Goal: Task Accomplishment & Management: Complete application form

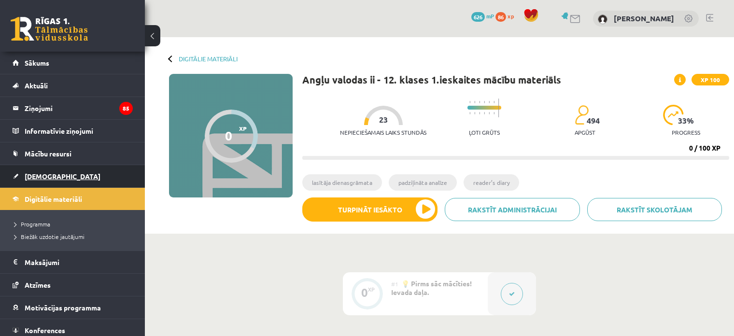
click at [50, 169] on link "[DEMOGRAPHIC_DATA]" at bounding box center [73, 176] width 120 height 22
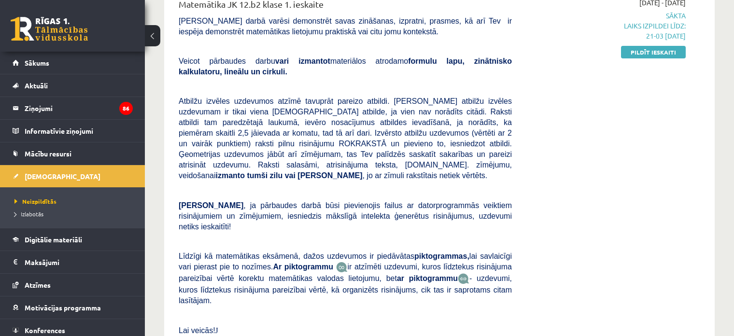
scroll to position [141, 0]
click at [642, 54] on link "Pildīt ieskaiti" at bounding box center [653, 51] width 65 height 13
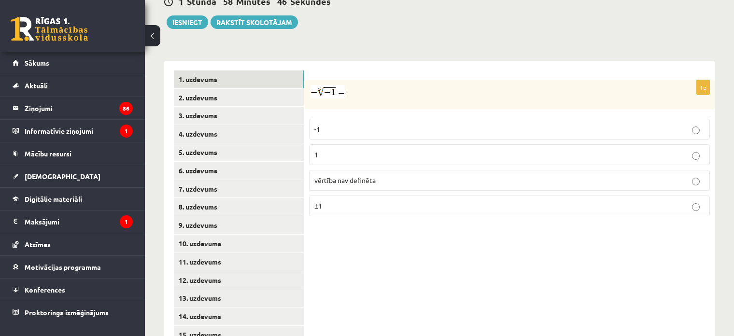
scroll to position [393, 0]
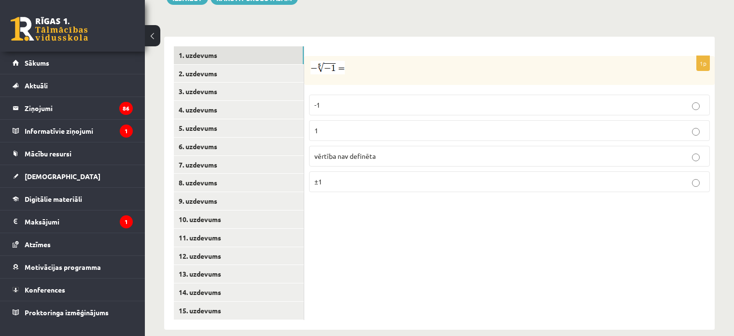
click at [339, 120] on label "1" at bounding box center [509, 130] width 401 height 21
click at [234, 65] on link "2. uzdevums" at bounding box center [239, 74] width 130 height 18
click at [226, 49] on link "1. uzdevums" at bounding box center [239, 55] width 130 height 18
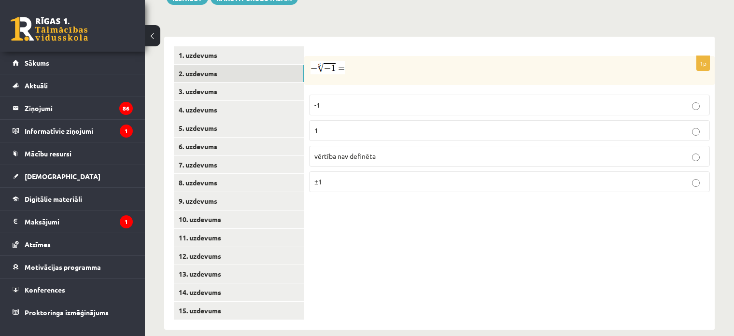
click at [225, 65] on link "2. uzdevums" at bounding box center [239, 74] width 130 height 18
click at [361, 100] on p "x 5 6 x 5 6" at bounding box center [509, 106] width 390 height 12
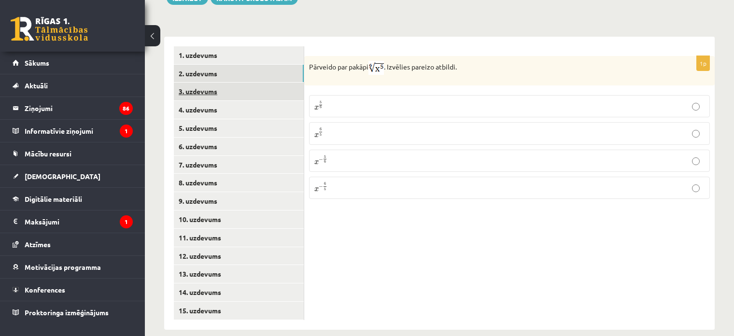
click at [241, 83] on link "3. uzdevums" at bounding box center [239, 92] width 130 height 18
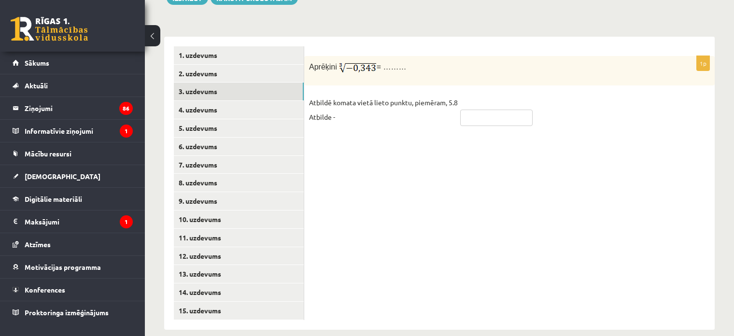
click at [474, 110] on input "text" at bounding box center [496, 118] width 72 height 16
type input "****"
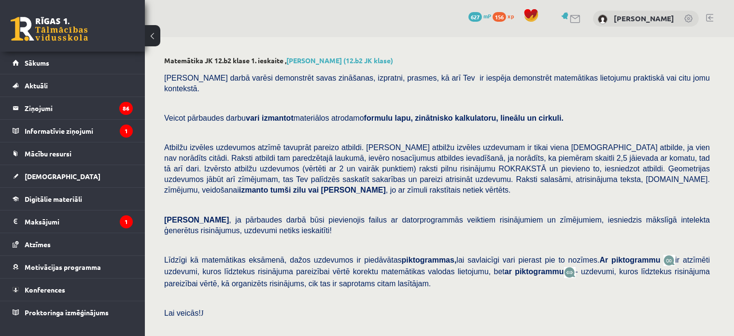
scroll to position [393, 0]
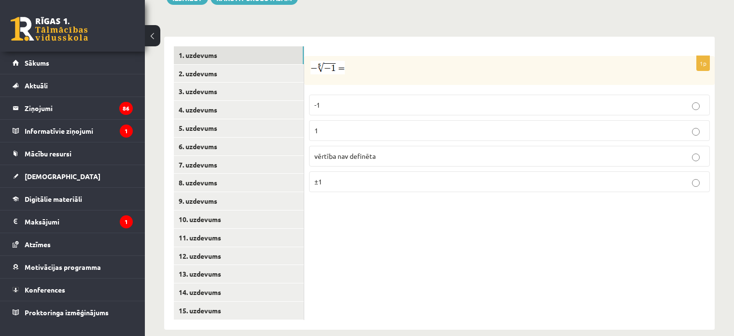
click at [404, 120] on label "1" at bounding box center [509, 130] width 401 height 21
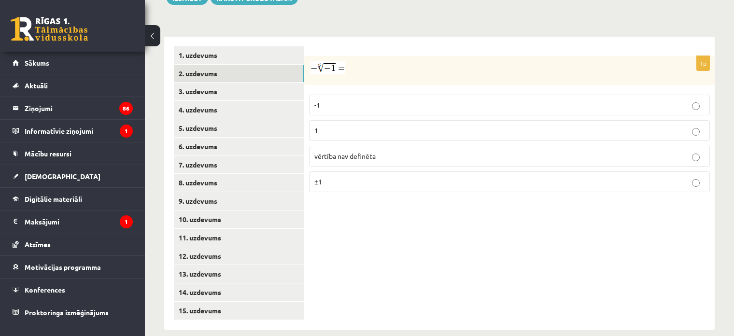
click at [241, 66] on link "2. uzdevums" at bounding box center [239, 74] width 130 height 18
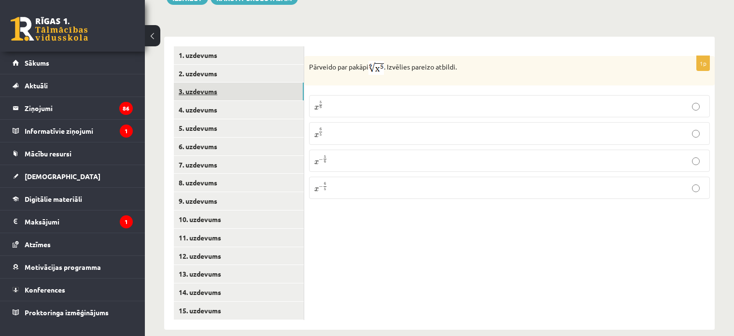
click at [262, 83] on link "3. uzdevums" at bounding box center [239, 92] width 130 height 18
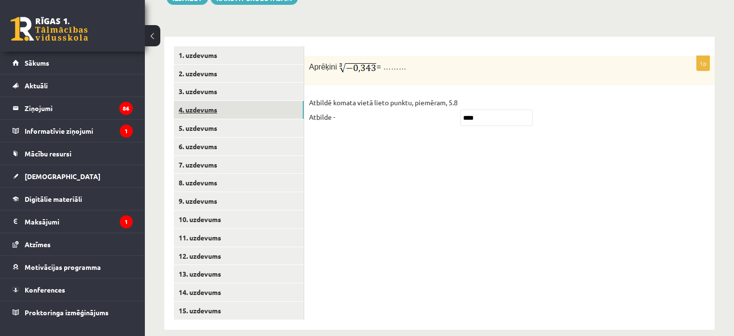
click at [244, 101] on link "4. uzdevums" at bounding box center [239, 110] width 130 height 18
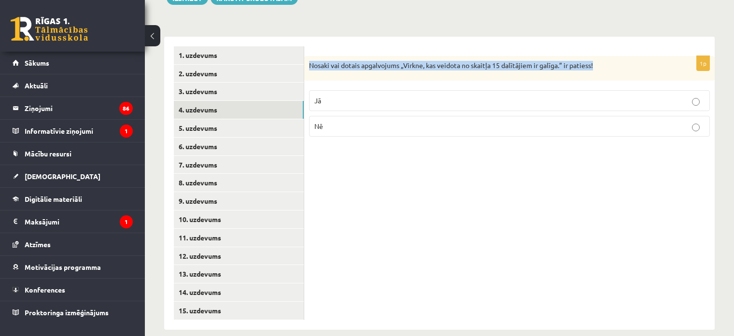
drag, startPoint x: 310, startPoint y: 55, endPoint x: 597, endPoint y: 59, distance: 286.2
click at [597, 61] on p "Nosaki vai dotais apgalvojums „Virkne, kas veidota no skaitļa 15 dalītājiem ir …" at bounding box center [485, 66] width 352 height 10
copy p "Nosaki vai dotais apgalvojums „Virkne, kas veidota no skaitļa 15 dalītājiem ir …"
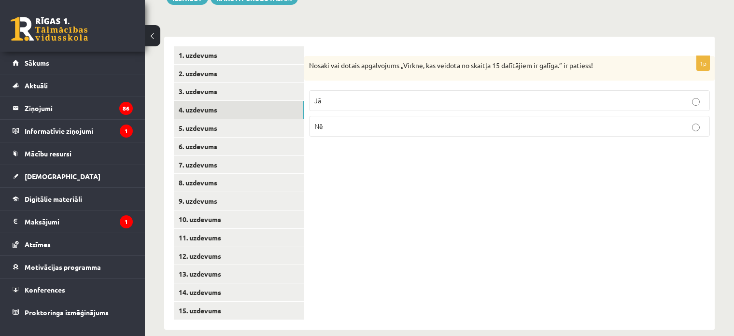
click at [325, 96] on label "Jā" at bounding box center [509, 100] width 401 height 21
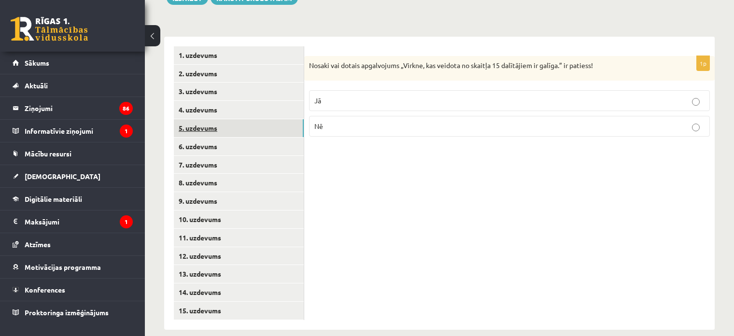
click at [193, 119] on link "5. uzdevums" at bounding box center [239, 128] width 130 height 18
click at [353, 92] on label "Jā" at bounding box center [509, 102] width 401 height 21
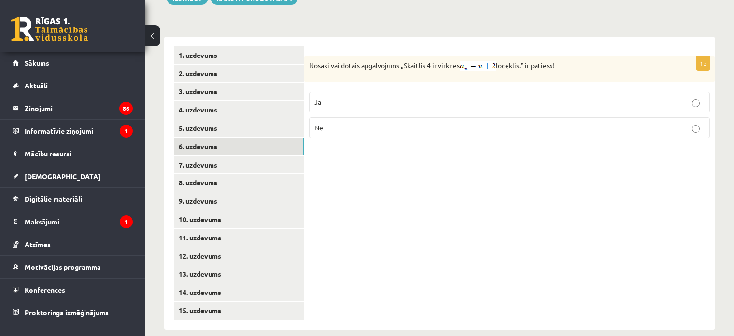
click at [205, 139] on link "6. uzdevums" at bounding box center [239, 147] width 130 height 18
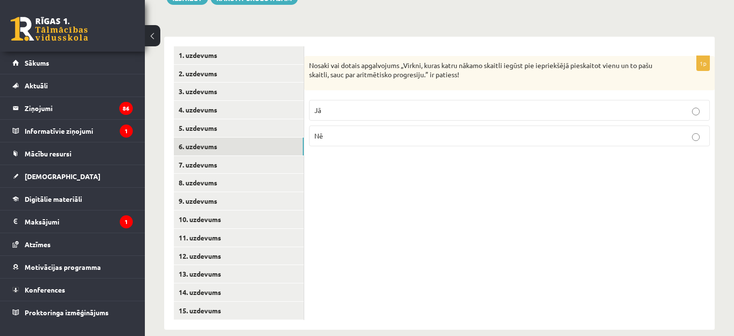
click at [406, 105] on p "Jā" at bounding box center [509, 110] width 390 height 10
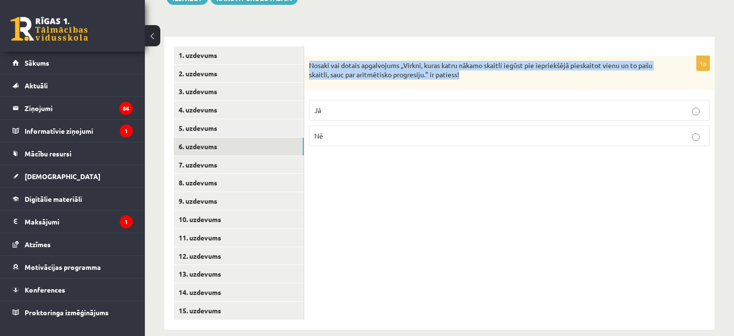
drag, startPoint x: 310, startPoint y: 55, endPoint x: 489, endPoint y: 78, distance: 180.5
click at [489, 78] on div "Nosaki vai dotais apgalvojums „Virkni, kuras katru nākamo skaitli iegūst pie ie…" at bounding box center [509, 73] width 410 height 34
copy p "Nosaki vai dotais apgalvojums „Virkni, kuras katru nākamo skaitli iegūst pie ie…"
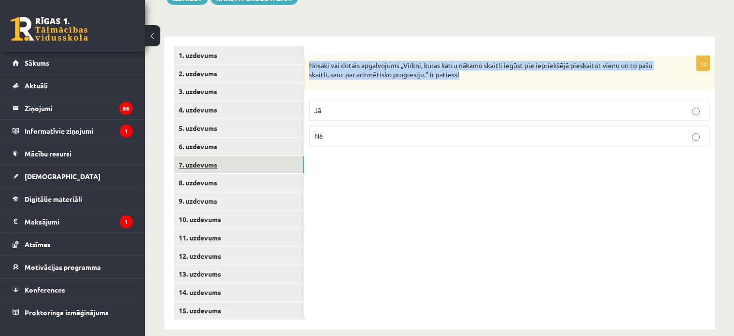
click at [209, 156] on link "7. uzdevums" at bounding box center [239, 165] width 130 height 18
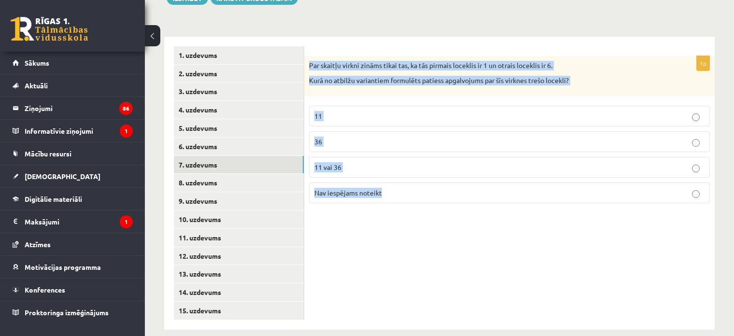
drag, startPoint x: 309, startPoint y: 55, endPoint x: 662, endPoint y: 181, distance: 374.5
click at [662, 181] on div "1p Par skaitļu virkni zināms tikai tas, ka tās pirmais loceklis ir 1 un otrais …" at bounding box center [509, 133] width 410 height 155
copy div "Par skaitļu virkni zināms tikai tas, ka tās pirmais loceklis ir 1 un otrais loc…"
click at [389, 188] on p "Nav iespējams noteikt" at bounding box center [509, 193] width 390 height 10
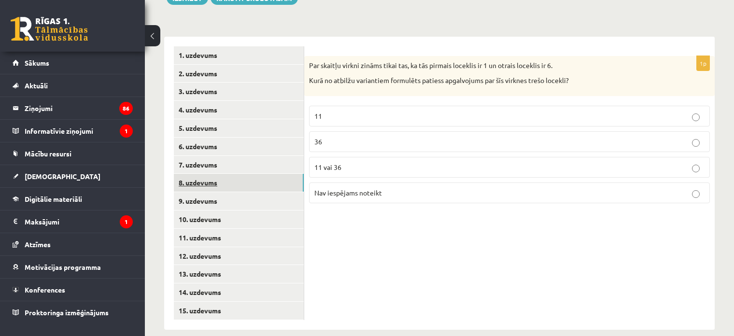
click at [242, 175] on link "8. uzdevums" at bounding box center [239, 183] width 130 height 18
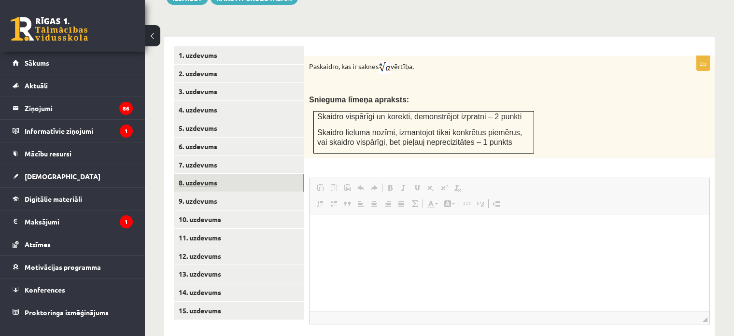
scroll to position [0, 0]
click at [356, 243] on html at bounding box center [509, 228] width 400 height 29
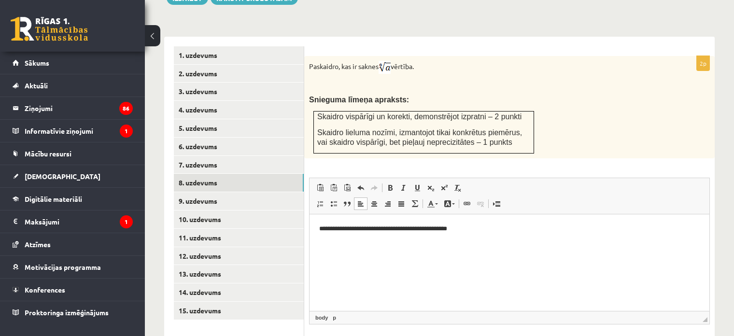
click at [432, 228] on p "**********" at bounding box center [509, 228] width 381 height 10
click at [479, 233] on p "**********" at bounding box center [509, 228] width 381 height 10
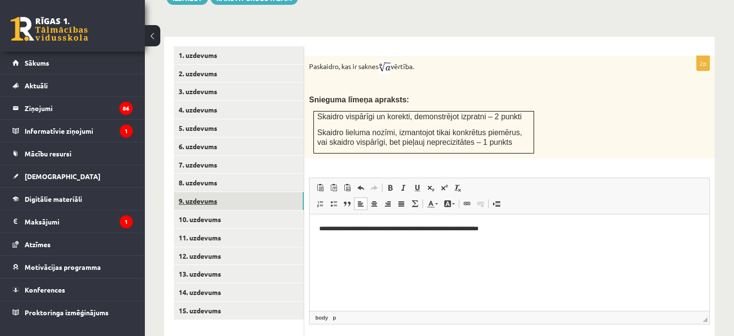
click at [202, 192] on link "9. uzdevums" at bounding box center [239, 201] width 130 height 18
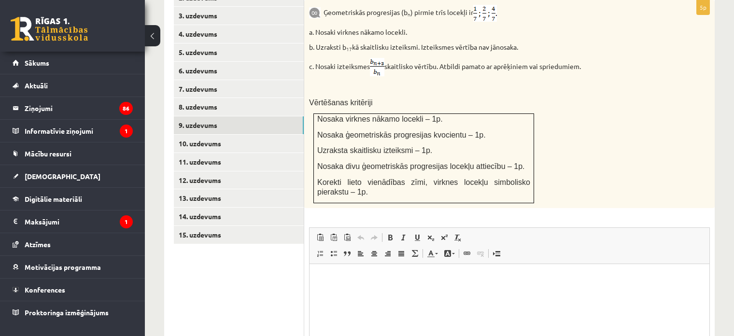
scroll to position [468, 0]
click at [210, 98] on link "8. uzdevums" at bounding box center [239, 107] width 130 height 18
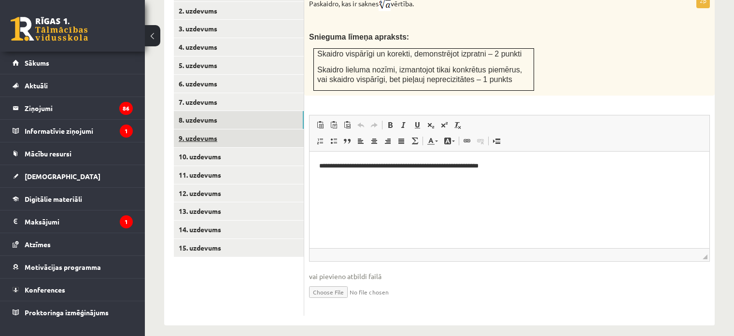
scroll to position [0, 0]
click at [224, 131] on link "9. uzdevums" at bounding box center [239, 138] width 130 height 18
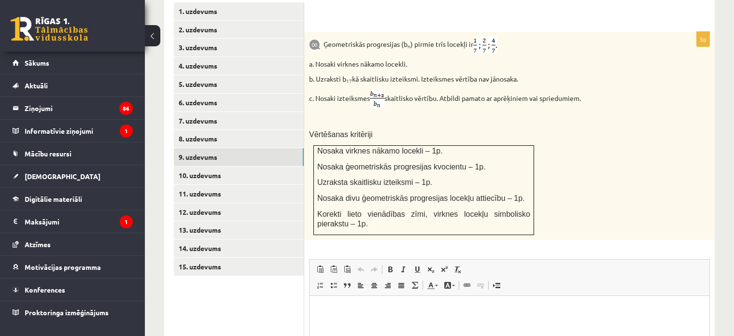
scroll to position [466, 0]
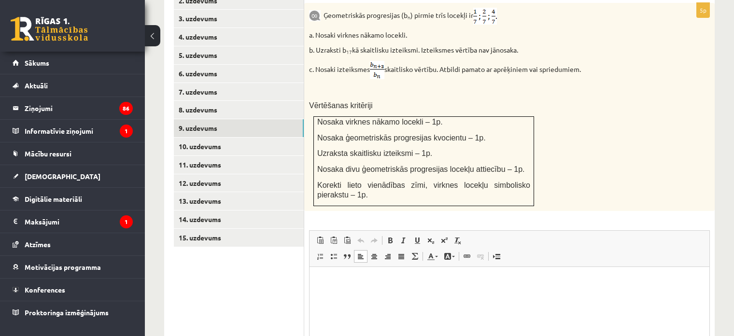
click at [360, 283] on p "Editor, wiswyg-editor-user-answer-47024913357660" at bounding box center [509, 281] width 380 height 10
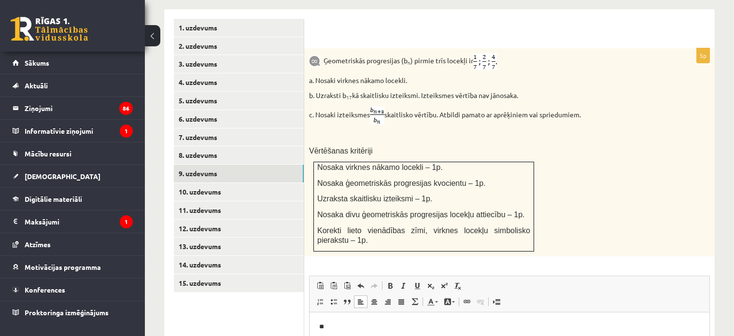
scroll to position [416, 0]
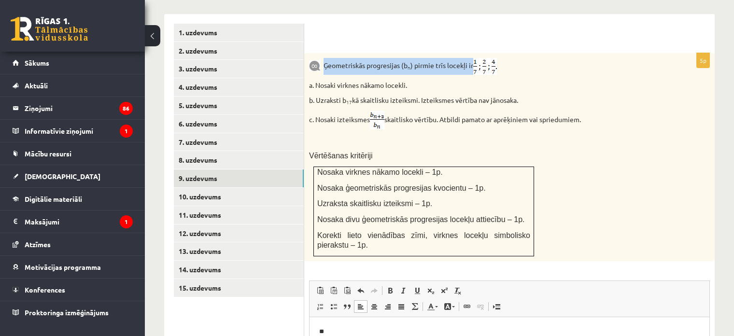
drag, startPoint x: 324, startPoint y: 53, endPoint x: 473, endPoint y: 53, distance: 149.1
click at [473, 58] on p "Ģeometriskās progresijas (b n ) pirmie trīs locekļi ir" at bounding box center [485, 66] width 352 height 17
copy p "Ģeometriskās progresijas (b n ) pirmie trīs locekļi ir"
click at [345, 330] on p "**" at bounding box center [509, 331] width 381 height 10
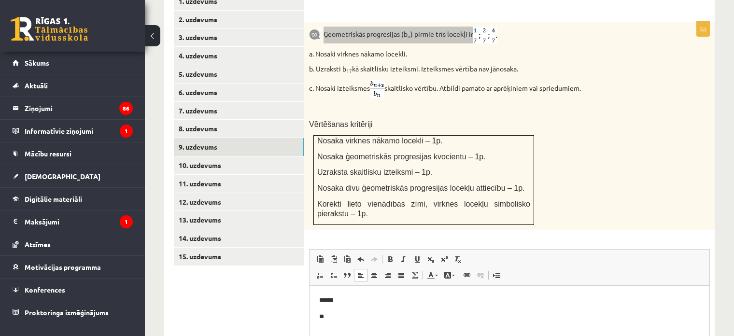
scroll to position [448, 0]
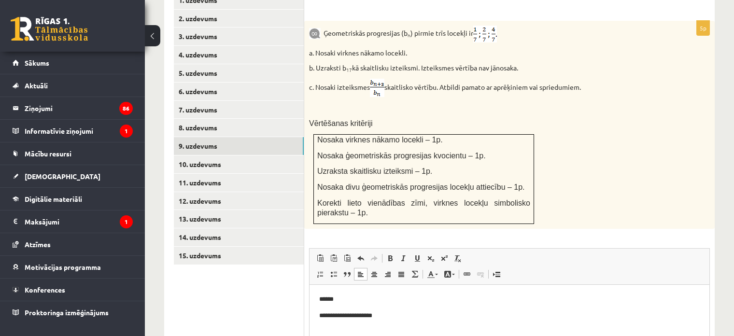
drag, startPoint x: 316, startPoint y: 57, endPoint x: 514, endPoint y: 58, distance: 197.9
click at [514, 63] on p "b. Uzraksti b 17 kā skaitlisku izteiksmi. Izteiksmes vērtība nav jānosaka." at bounding box center [485, 68] width 352 height 10
drag, startPoint x: 316, startPoint y: 58, endPoint x: 531, endPoint y: 54, distance: 215.3
click at [531, 63] on p "b. Uzraksti b 17 kā skaitlisku izteiksmi. Izteiksmes vērtība nav jānosaka." at bounding box center [485, 68] width 352 height 10
copy p "Uzraksti b 17 kā skaitlisku izteiksmi. Izteiksmes vērtība nav jānosaka."
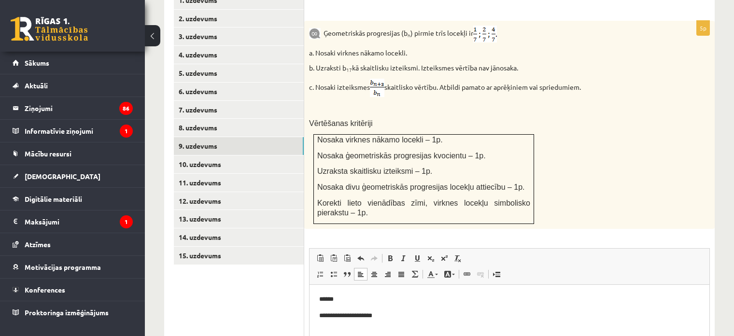
click at [388, 317] on p "**********" at bounding box center [509, 315] width 381 height 10
click at [132, 127] on legend "Informatīvie ziņojumi 1" at bounding box center [79, 131] width 108 height 22
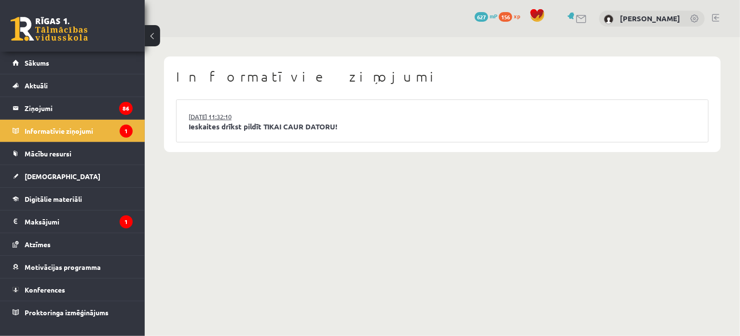
click at [261, 116] on link "15.09.2025 11:32:10" at bounding box center [225, 117] width 72 height 10
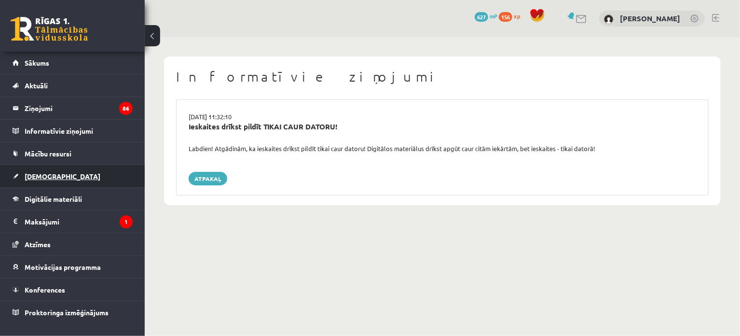
click at [50, 182] on link "[DEMOGRAPHIC_DATA]" at bounding box center [73, 176] width 120 height 22
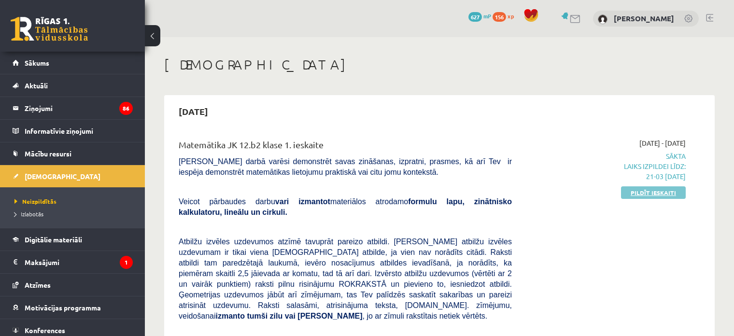
click at [645, 196] on link "Pildīt ieskaiti" at bounding box center [653, 192] width 65 height 13
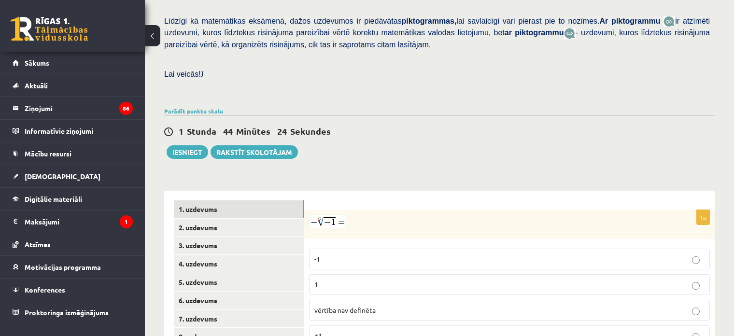
scroll to position [389, 0]
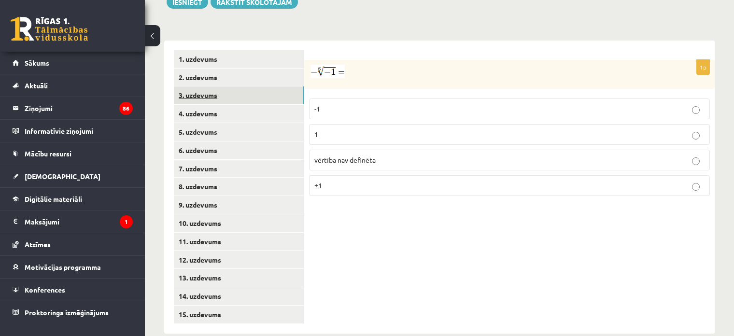
click at [201, 86] on link "3. uzdevums" at bounding box center [239, 95] width 130 height 18
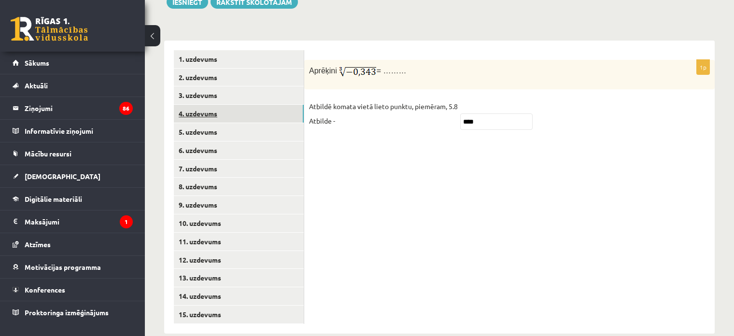
click at [204, 105] on link "4. uzdevums" at bounding box center [239, 114] width 130 height 18
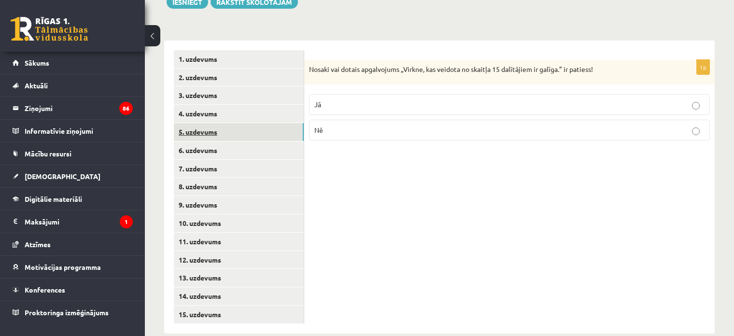
click at [206, 123] on link "5. uzdevums" at bounding box center [239, 132] width 130 height 18
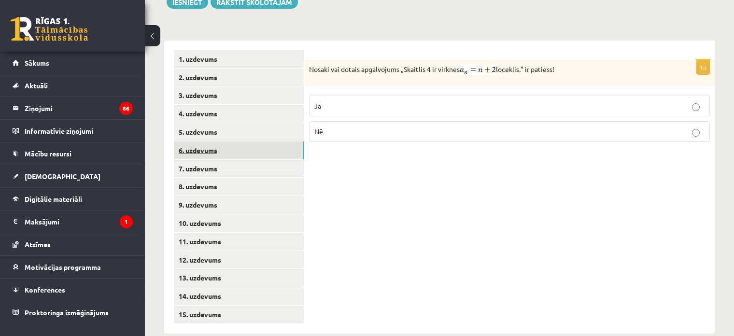
click at [209, 141] on link "6. uzdevums" at bounding box center [239, 150] width 130 height 18
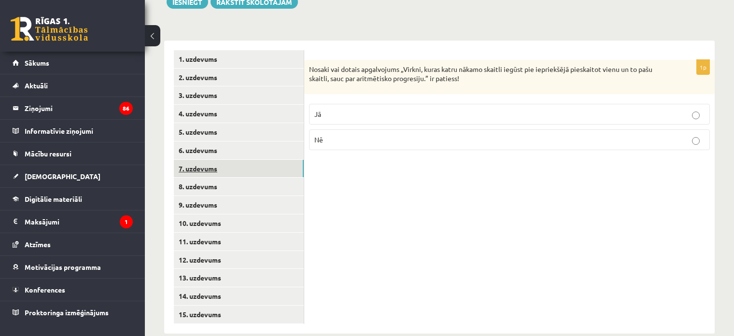
click at [209, 160] on link "7. uzdevums" at bounding box center [239, 169] width 130 height 18
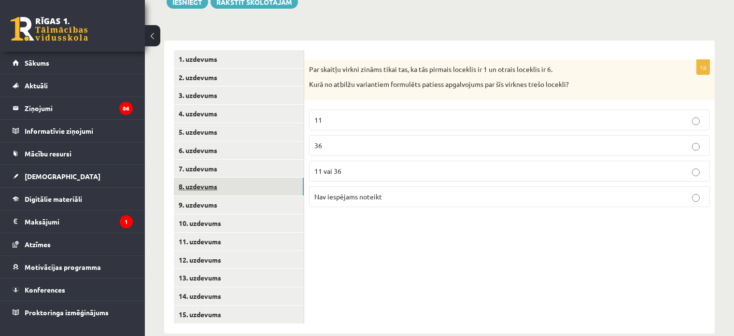
click at [240, 178] on link "8. uzdevums" at bounding box center [239, 187] width 130 height 18
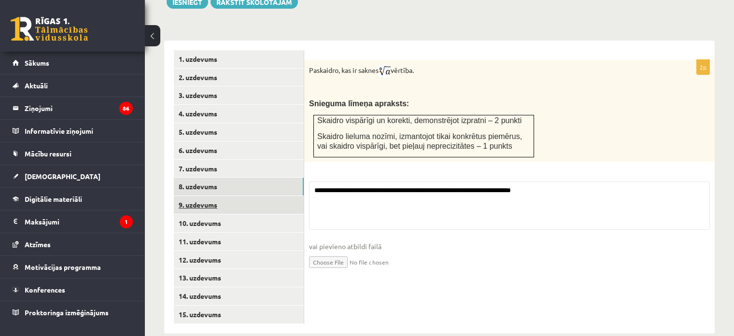
click at [233, 196] on link "9. uzdevums" at bounding box center [239, 205] width 130 height 18
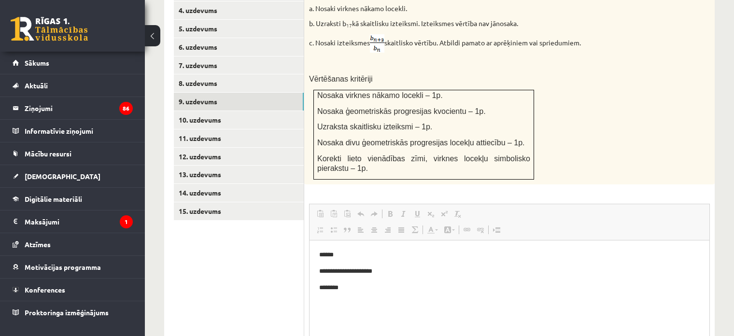
scroll to position [0, 0]
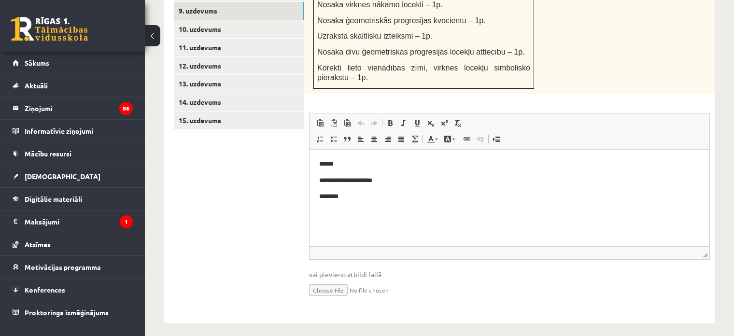
click at [365, 194] on p "********" at bounding box center [509, 196] width 381 height 10
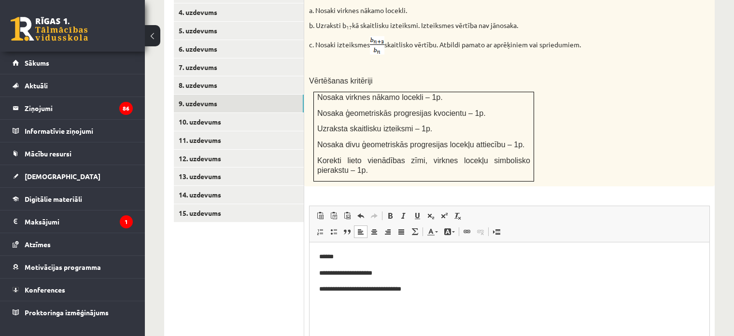
scroll to position [491, 0]
drag, startPoint x: 321, startPoint y: 135, endPoint x: 496, endPoint y: 137, distance: 174.7
click at [496, 140] on span "Nosaka divu ģeometriskās progresijas locekļu attiecību – 1p." at bounding box center [421, 144] width 208 height 8
copy span "osaka divu ģeometriskās progresijas locekļu attiecību"
click at [425, 293] on p "**********" at bounding box center [509, 288] width 381 height 10
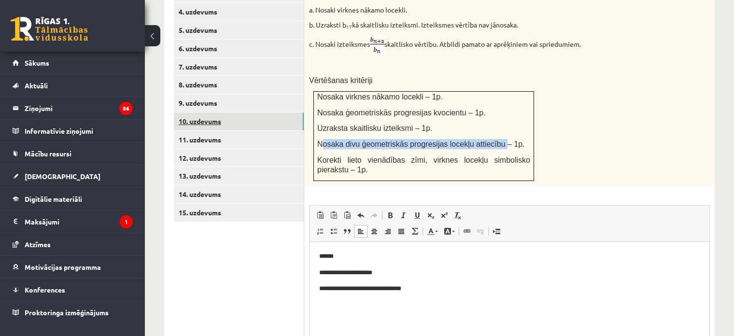
click at [195, 112] on link "10. uzdevums" at bounding box center [239, 121] width 130 height 18
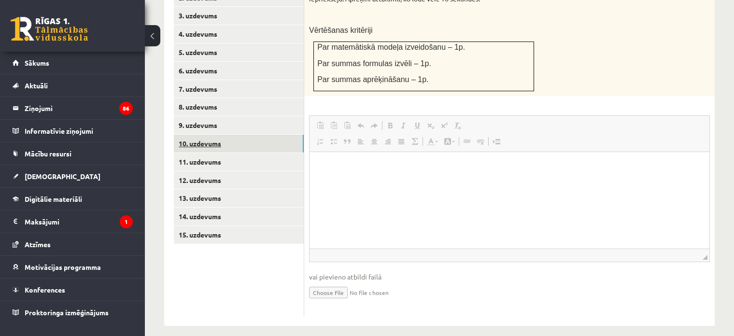
scroll to position [0, 0]
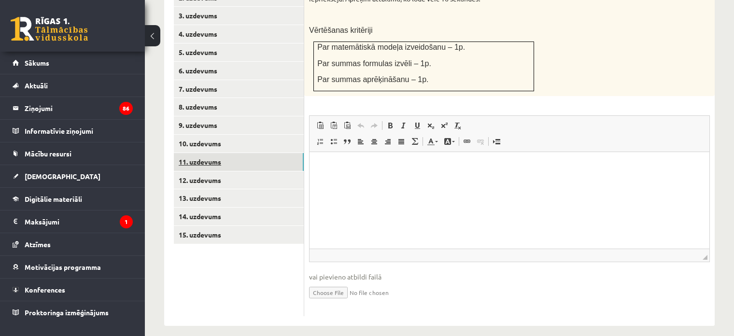
click at [205, 154] on link "11. uzdevums" at bounding box center [239, 162] width 130 height 18
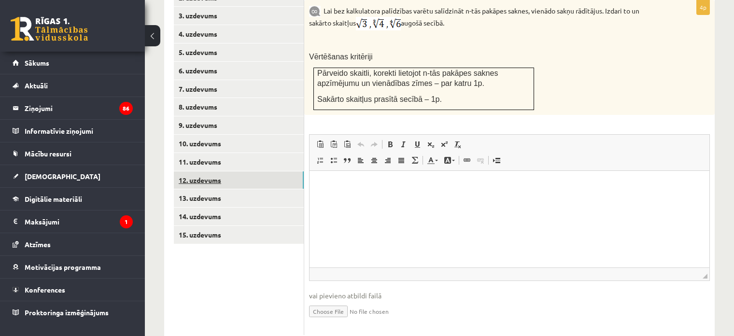
click at [202, 172] on link "12. uzdevums" at bounding box center [239, 180] width 130 height 18
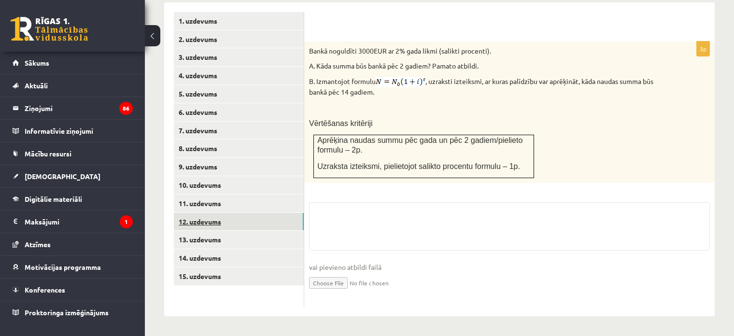
scroll to position [418, 0]
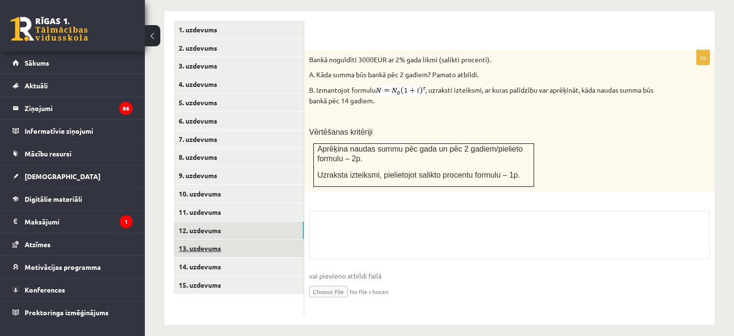
click at [211, 239] on link "13. uzdevums" at bounding box center [239, 248] width 130 height 18
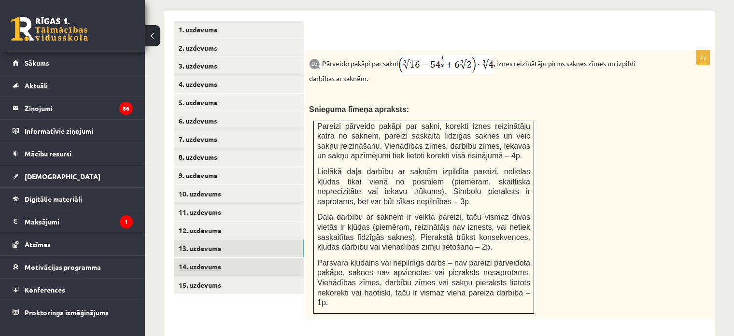
scroll to position [0, 0]
click at [210, 258] on link "14. uzdevums" at bounding box center [239, 267] width 130 height 18
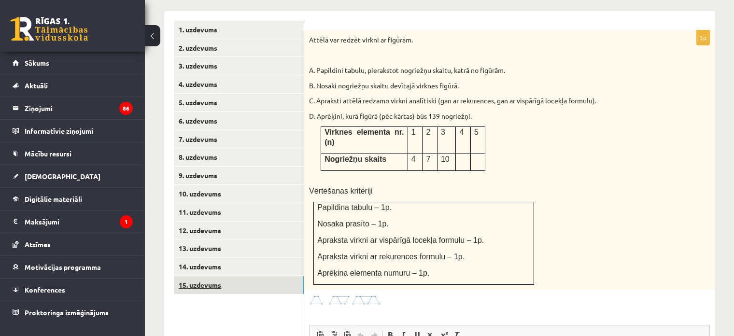
click at [217, 280] on link "15. uzdevums" at bounding box center [239, 285] width 130 height 18
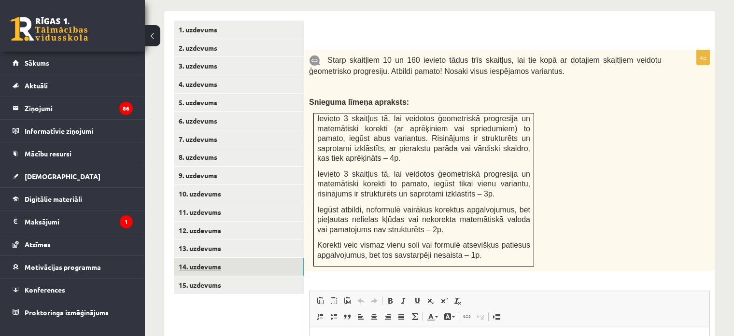
click at [219, 260] on link "14. uzdevums" at bounding box center [239, 267] width 130 height 18
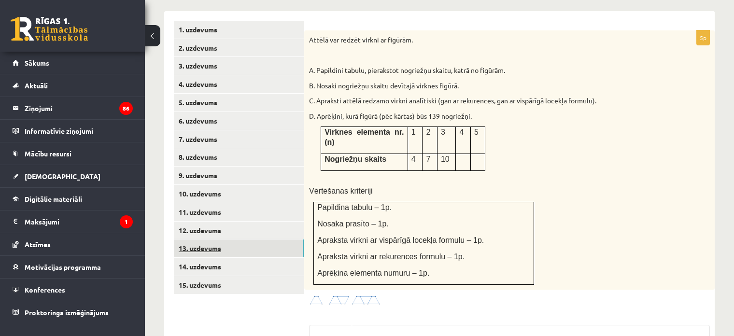
click at [210, 239] on link "13. uzdevums" at bounding box center [239, 248] width 130 height 18
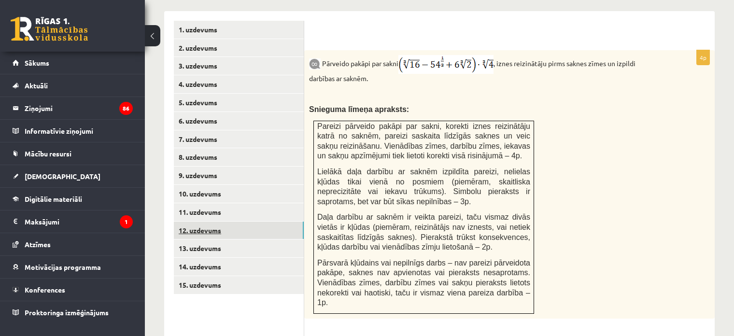
click at [208, 222] on link "12. uzdevums" at bounding box center [239, 231] width 130 height 18
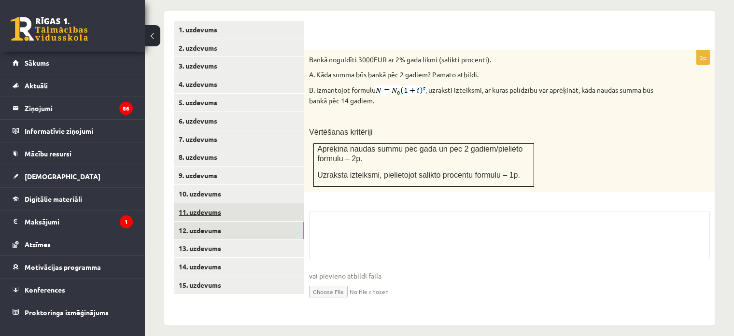
click at [207, 203] on link "11. uzdevums" at bounding box center [239, 212] width 130 height 18
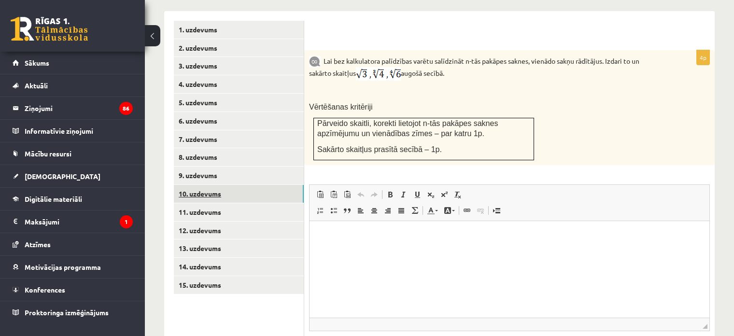
click at [201, 185] on link "10. uzdevums" at bounding box center [239, 194] width 130 height 18
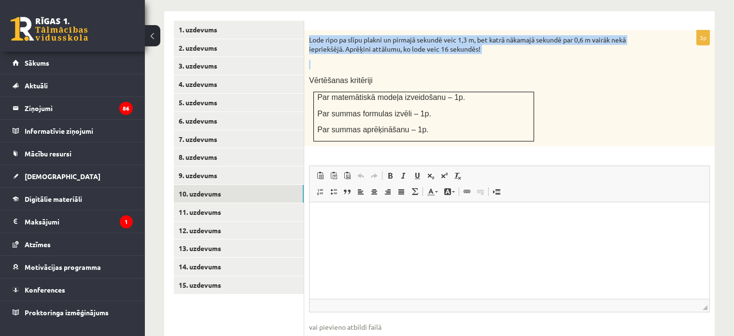
drag, startPoint x: 310, startPoint y: 32, endPoint x: 524, endPoint y: 51, distance: 215.1
click at [524, 51] on div "Lode ripo pa slīpu plakni un pirmajā sekundē veic 1,3 m, bet katrā nākamajā sek…" at bounding box center [509, 88] width 410 height 116
copy div "Lode ripo pa slīpu plakni un pirmajā sekundē veic 1,3 m, bet katrā nākamajā sek…"
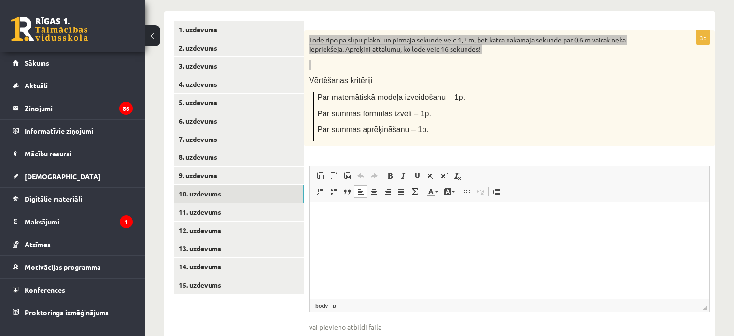
click at [379, 232] on html at bounding box center [509, 216] width 400 height 29
click at [322, 231] on p "*******" at bounding box center [509, 233] width 381 height 10
click at [345, 234] on p "*******" at bounding box center [509, 233] width 381 height 10
click at [321, 235] on p "*******" at bounding box center [509, 233] width 381 height 10
click at [326, 232] on p "*******" at bounding box center [509, 233] width 381 height 10
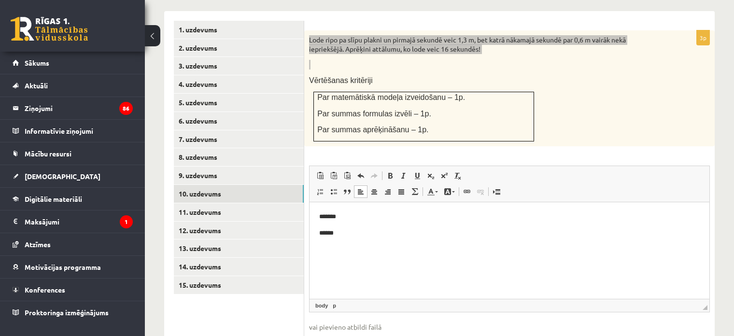
click at [367, 240] on body "******* ******" at bounding box center [509, 233] width 380 height 42
click at [359, 250] on p "*******" at bounding box center [509, 249] width 381 height 10
click at [393, 264] on p "**********" at bounding box center [509, 266] width 381 height 10
click at [417, 270] on p "**********" at bounding box center [509, 266] width 381 height 10
click at [407, 264] on p "**********" at bounding box center [509, 266] width 381 height 10
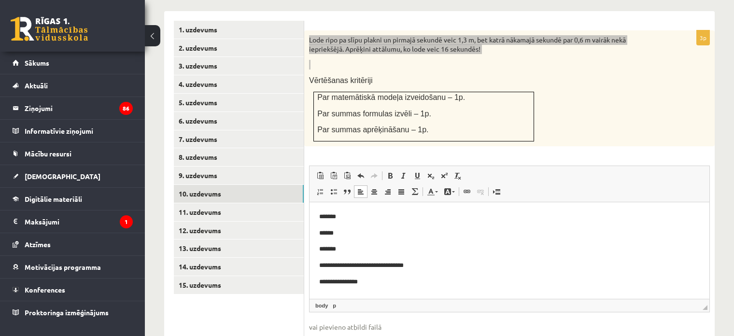
click at [441, 264] on p "**********" at bounding box center [509, 266] width 381 height 10
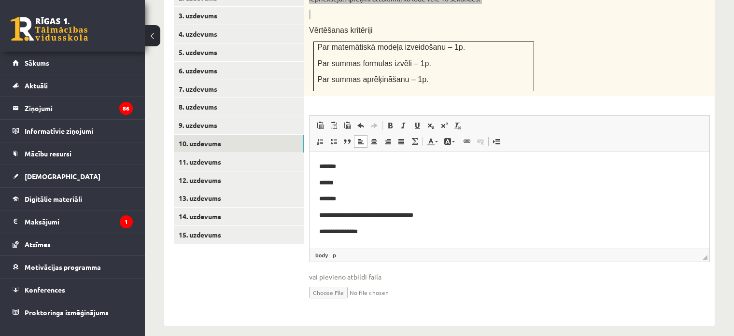
click at [381, 233] on p "**********" at bounding box center [509, 232] width 381 height 10
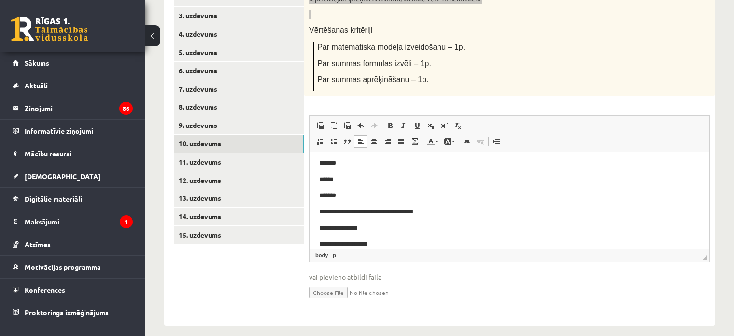
click at [371, 243] on p "**********" at bounding box center [506, 244] width 374 height 10
click at [389, 245] on p "**********" at bounding box center [506, 244] width 374 height 10
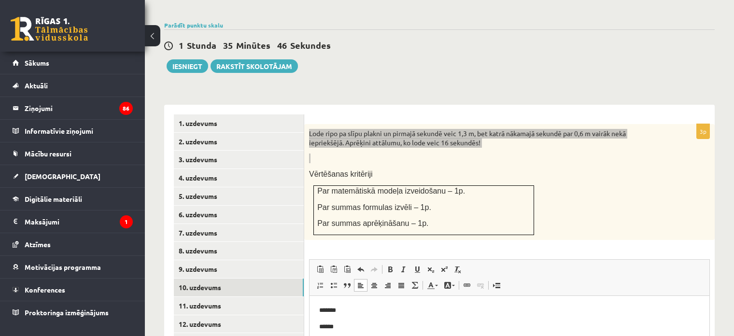
scroll to position [469, 0]
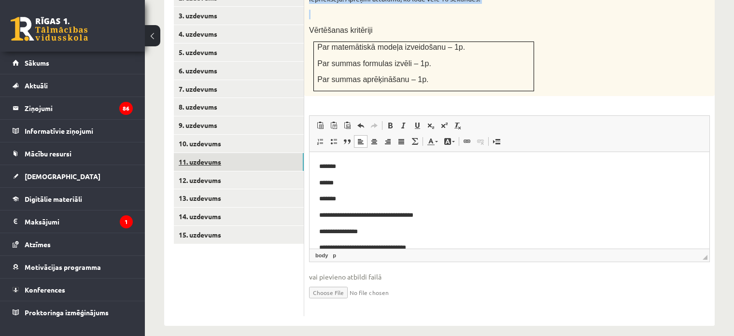
click at [193, 153] on link "11. uzdevums" at bounding box center [239, 162] width 130 height 18
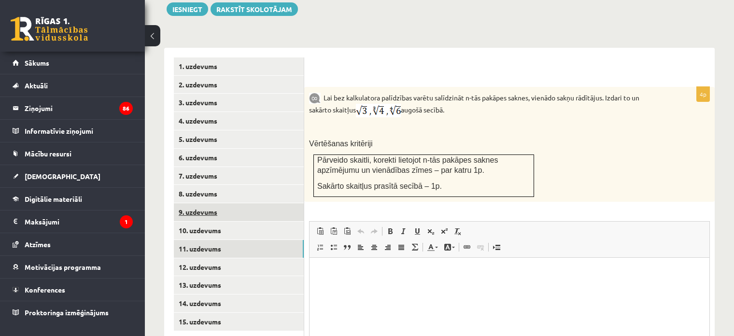
scroll to position [407, 0]
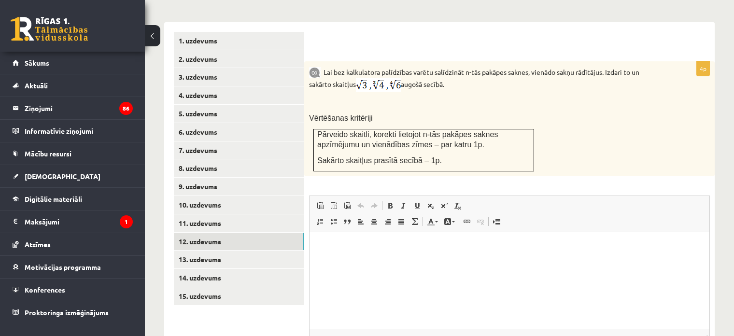
click at [217, 233] on link "12. uzdevums" at bounding box center [239, 242] width 130 height 18
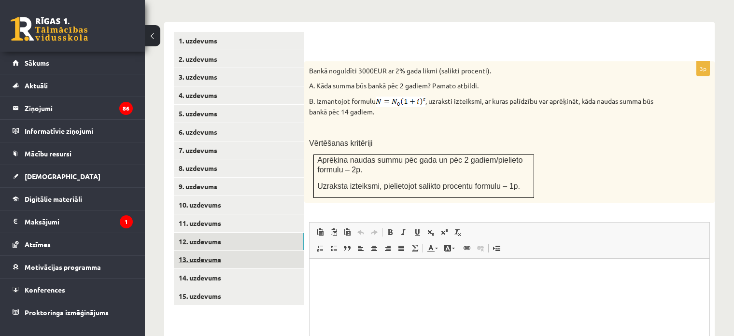
scroll to position [0, 0]
click at [224, 250] on link "13. uzdevums" at bounding box center [239, 259] width 130 height 18
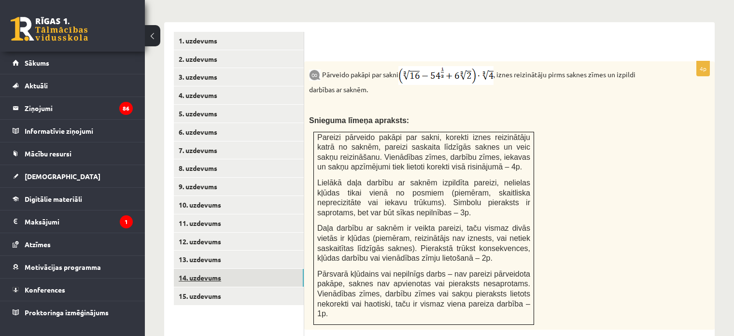
click at [217, 276] on link "14. uzdevums" at bounding box center [239, 278] width 130 height 18
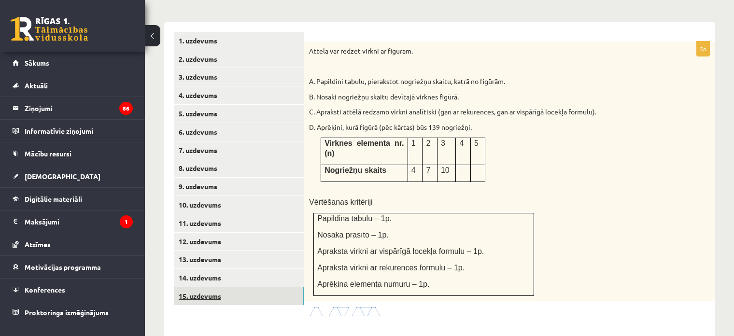
click at [211, 290] on link "15. uzdevums" at bounding box center [239, 296] width 130 height 18
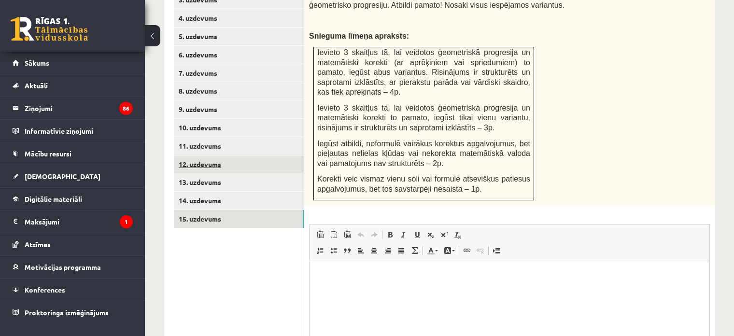
scroll to position [522, 0]
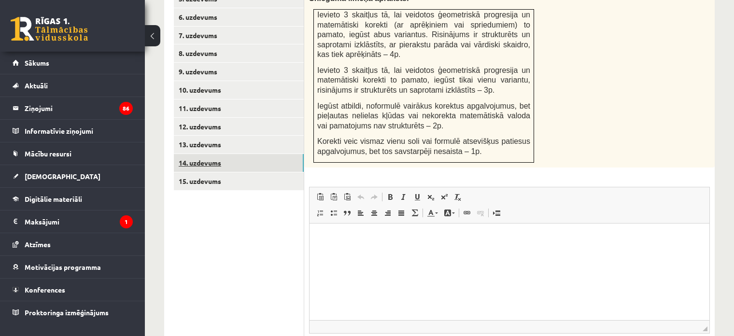
click at [211, 154] on link "14. uzdevums" at bounding box center [239, 163] width 130 height 18
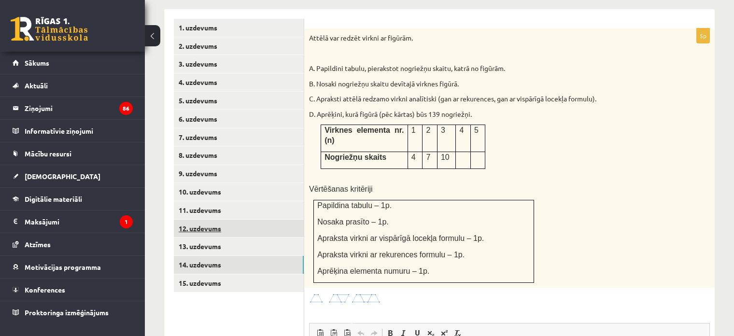
scroll to position [0, 0]
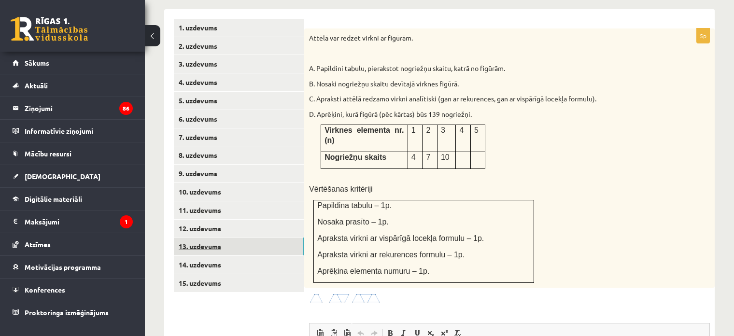
click at [191, 237] on link "13. uzdevums" at bounding box center [239, 246] width 130 height 18
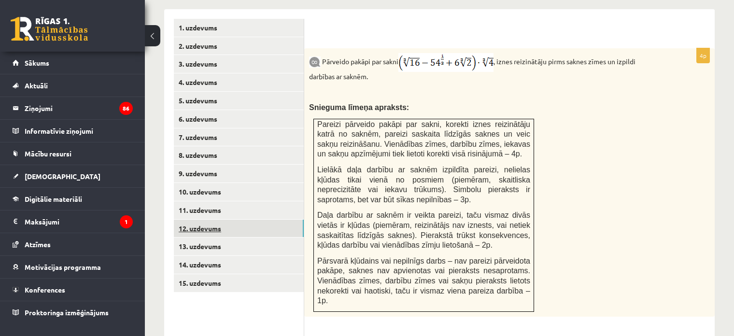
click at [191, 220] on link "12. uzdevums" at bounding box center [239, 229] width 130 height 18
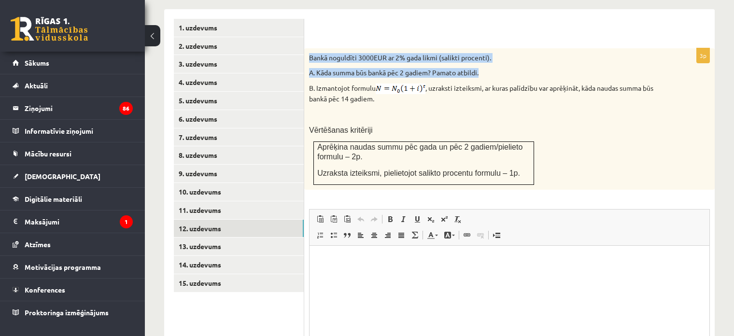
drag, startPoint x: 311, startPoint y: 45, endPoint x: 486, endPoint y: 56, distance: 175.6
click at [486, 56] on div "Bankā noguldīti 3000EUR ar 2% gada likmi (salikti procenti). A. Kāda summa būs …" at bounding box center [509, 118] width 410 height 141
copy div "Bankā noguldīti 3000EUR ar 2% gada likmi (salikti procenti). A. Kāda summa būs …"
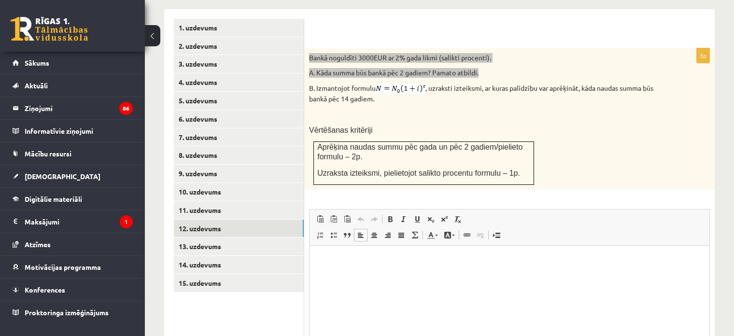
click at [369, 271] on html at bounding box center [509, 259] width 400 height 29
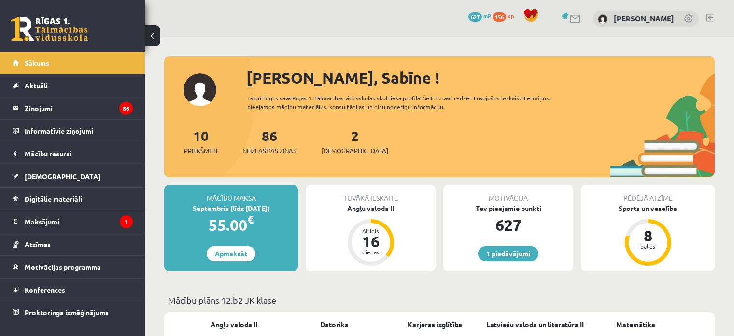
scroll to position [150, 0]
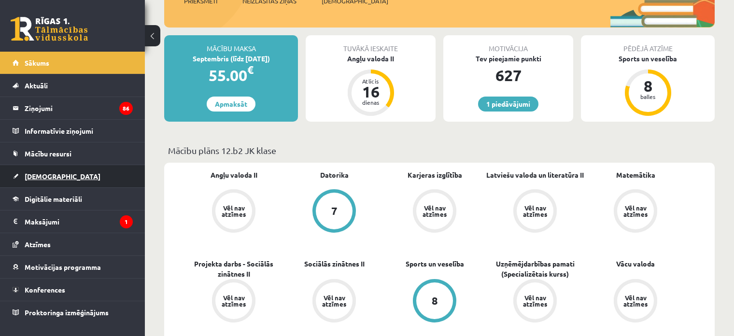
click at [50, 180] on link "[DEMOGRAPHIC_DATA]" at bounding box center [73, 176] width 120 height 22
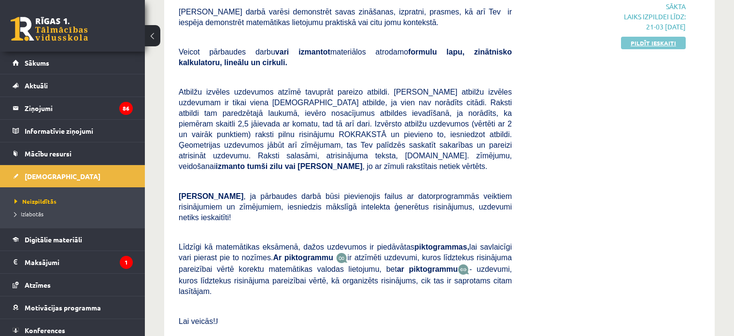
click at [647, 43] on link "Pildīt ieskaiti" at bounding box center [653, 43] width 65 height 13
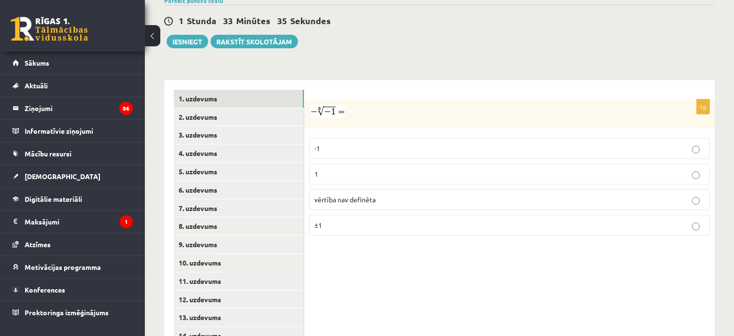
scroll to position [396, 0]
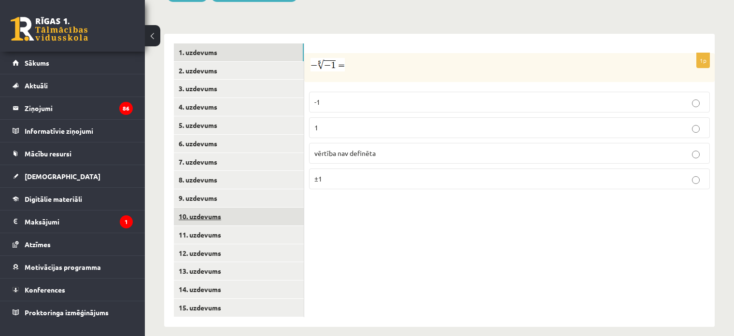
click at [209, 208] on link "10. uzdevums" at bounding box center [239, 217] width 130 height 18
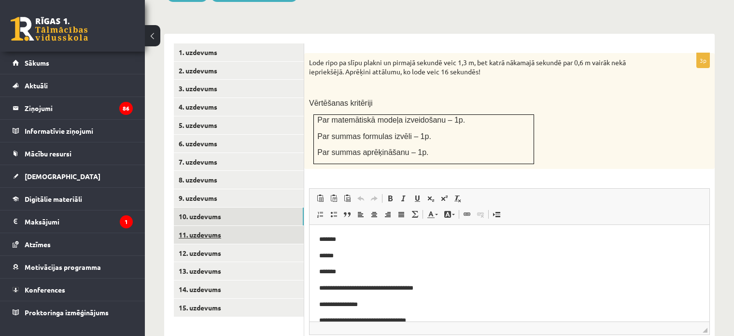
scroll to position [0, 0]
click at [206, 226] on link "11. uzdevums" at bounding box center [239, 235] width 130 height 18
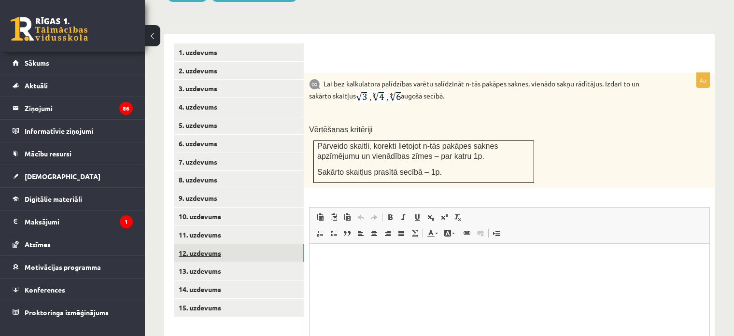
click at [230, 250] on link "12. uzdevums" at bounding box center [239, 253] width 130 height 18
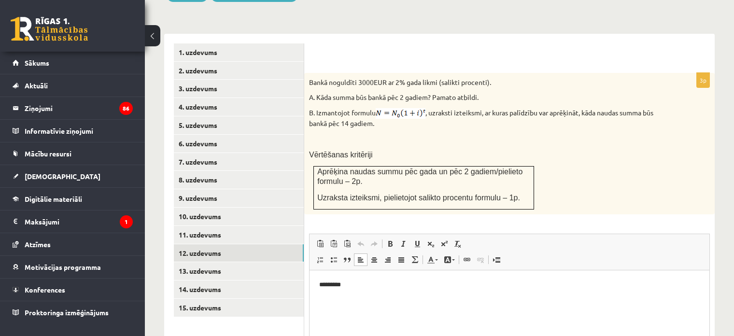
click at [367, 283] on p "*********" at bounding box center [509, 284] width 381 height 10
drag, startPoint x: 442, startPoint y: 283, endPoint x: 561, endPoint y: 278, distance: 119.3
click at [561, 278] on html "**********" at bounding box center [509, 284] width 400 height 29
copy p "**********"
click at [561, 278] on html "**********" at bounding box center [509, 284] width 400 height 29
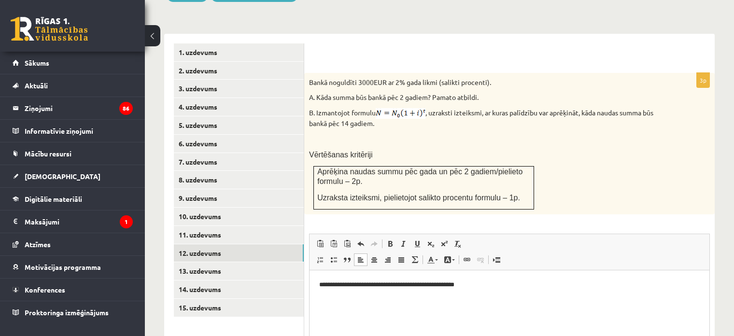
click at [561, 278] on html "**********" at bounding box center [509, 284] width 400 height 29
click at [375, 317] on p "**********" at bounding box center [509, 317] width 381 height 10
click at [414, 316] on p "**********" at bounding box center [509, 317] width 381 height 10
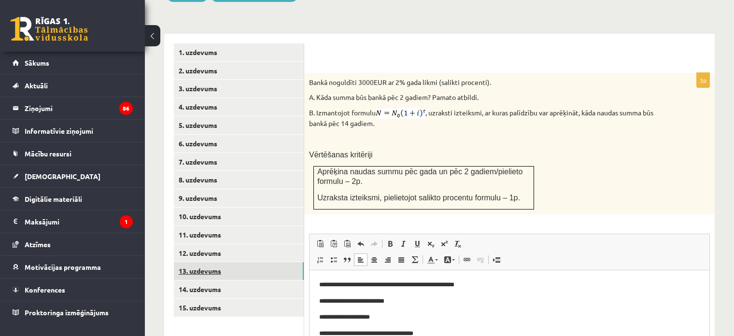
click at [222, 269] on link "13. uzdevums" at bounding box center [239, 271] width 130 height 18
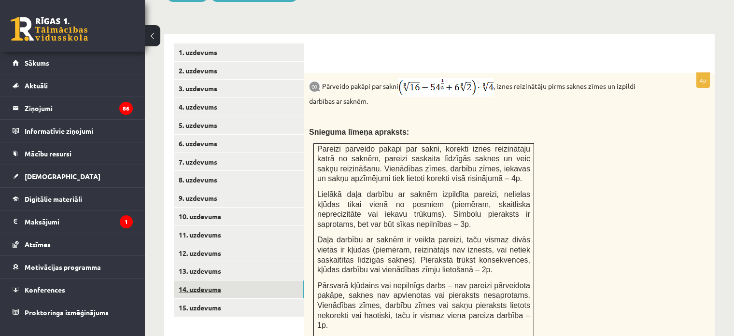
click at [208, 280] on link "14. uzdevums" at bounding box center [239, 289] width 130 height 18
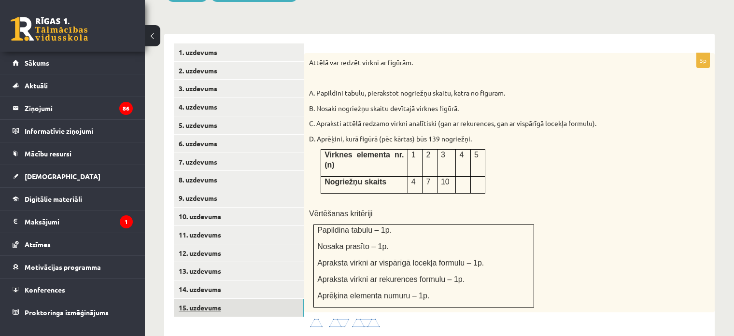
click at [208, 299] on link "15. uzdevums" at bounding box center [239, 308] width 130 height 18
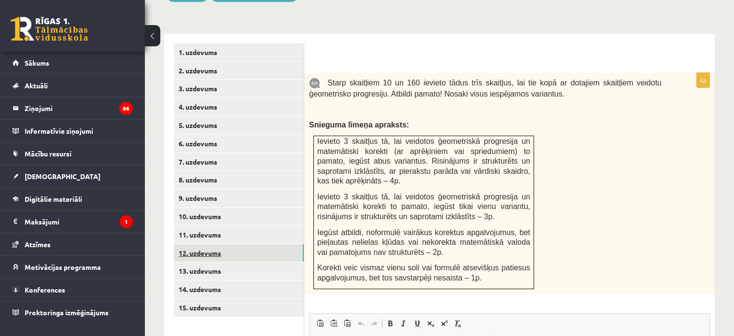
click at [203, 244] on link "12. uzdevums" at bounding box center [239, 253] width 130 height 18
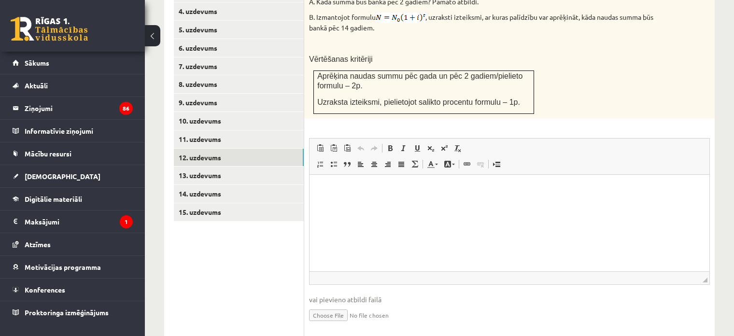
scroll to position [494, 0]
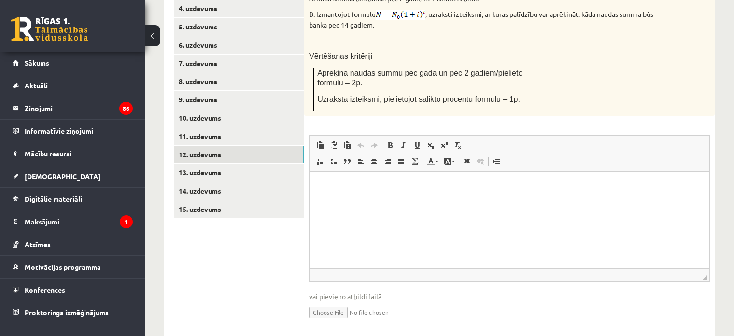
click at [417, 201] on html at bounding box center [509, 185] width 400 height 29
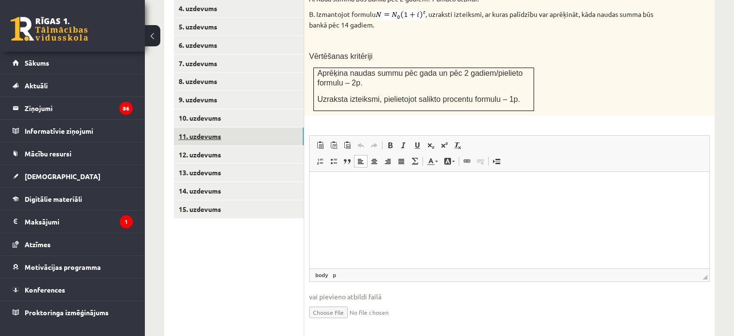
click at [224, 133] on link "11. uzdevums" at bounding box center [239, 136] width 130 height 18
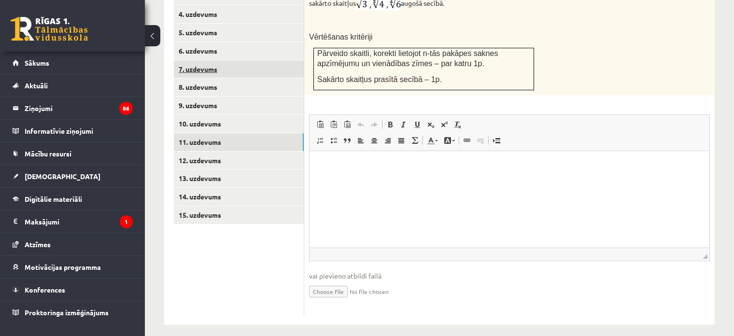
scroll to position [0, 0]
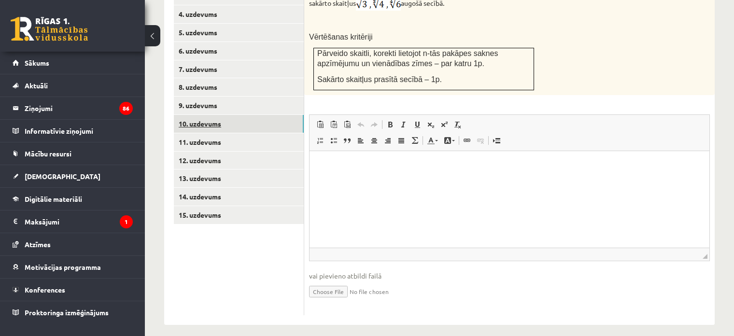
click at [189, 115] on link "10. uzdevums" at bounding box center [239, 124] width 130 height 18
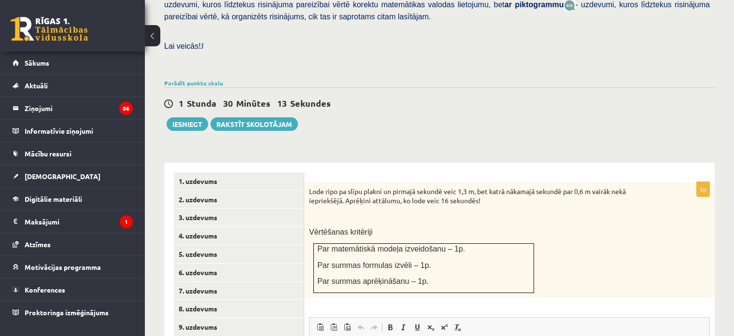
scroll to position [266, 0]
click at [192, 118] on button "Iesniegt" at bounding box center [188, 125] width 42 height 14
click at [210, 80] on link "Parādīt punktu skalu" at bounding box center [193, 84] width 59 height 8
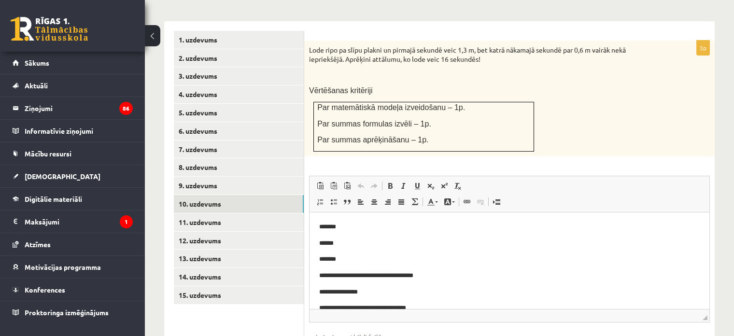
scroll to position [640, 0]
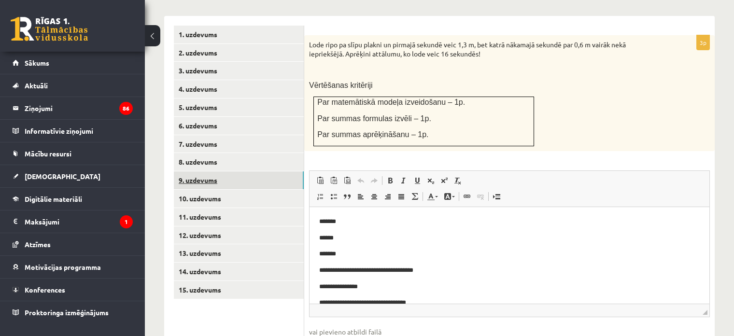
click at [191, 171] on link "9. uzdevums" at bounding box center [239, 180] width 130 height 18
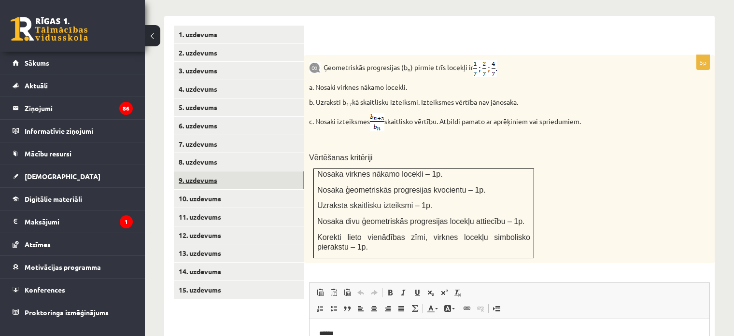
scroll to position [0, 0]
click at [199, 190] on link "10. uzdevums" at bounding box center [239, 199] width 130 height 18
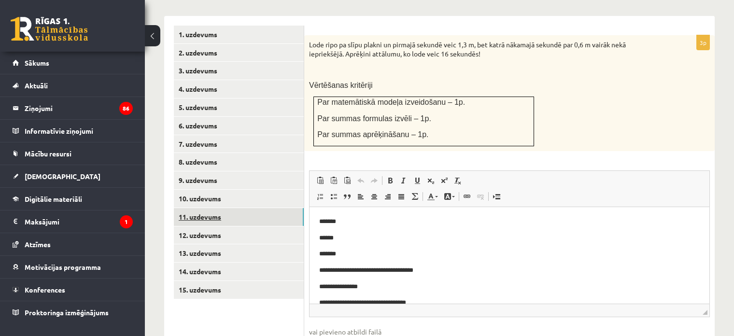
click at [209, 208] on link "11. uzdevums" at bounding box center [239, 217] width 130 height 18
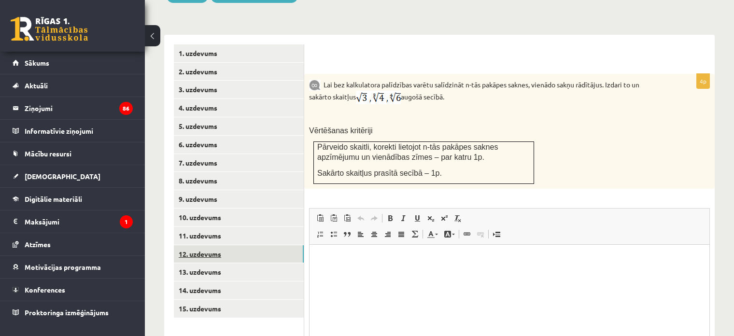
click at [228, 245] on link "12. uzdevums" at bounding box center [239, 254] width 130 height 18
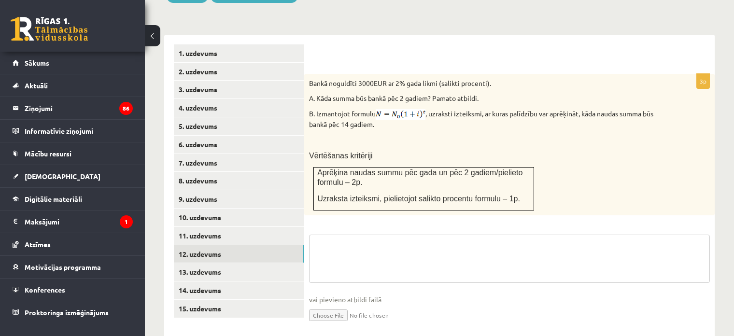
click at [363, 256] on textarea at bounding box center [509, 259] width 401 height 48
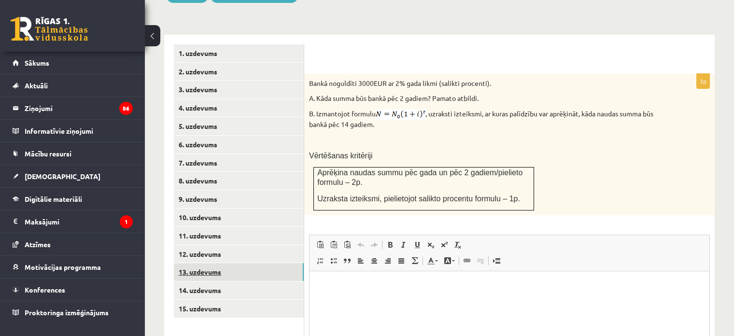
click at [208, 263] on link "13. uzdevums" at bounding box center [239, 272] width 130 height 18
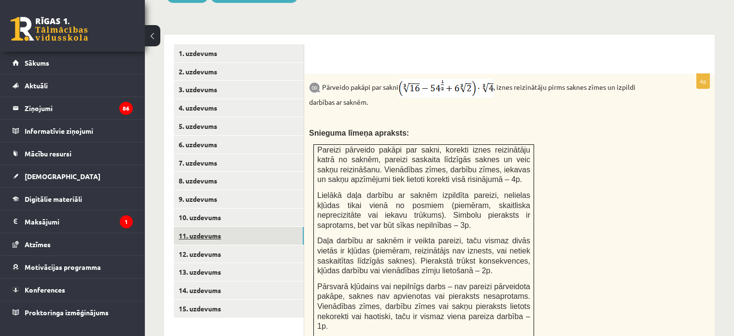
click at [209, 227] on link "11. uzdevums" at bounding box center [239, 236] width 130 height 18
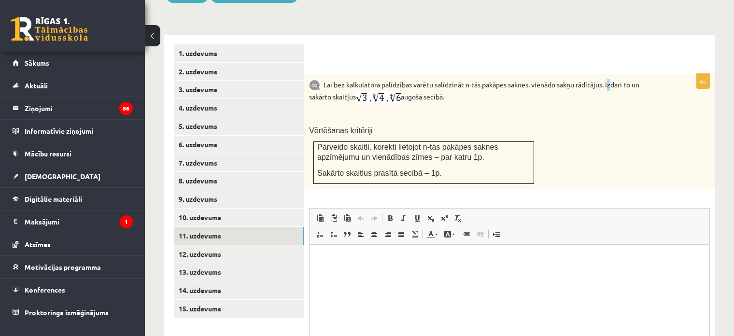
click at [606, 79] on p "Lai bez kalkulatora palīdzības varētu salīdzināt n-tās pakāpes saknes, vienādo …" at bounding box center [485, 92] width 352 height 26
drag, startPoint x: 323, startPoint y: 72, endPoint x: 428, endPoint y: 165, distance: 140.2
click at [428, 165] on div "Lai bez kalkulatora palīdzības varētu salīdzināt n-tās pakāpes saknes, vienādo …" at bounding box center [509, 131] width 410 height 115
drag, startPoint x: 431, startPoint y: 164, endPoint x: 325, endPoint y: 74, distance: 138.7
click at [325, 74] on div "Lai bez kalkulatora palīdzības varētu salīdzināt n-tās pakāpes saknes, vienādo …" at bounding box center [509, 131] width 410 height 115
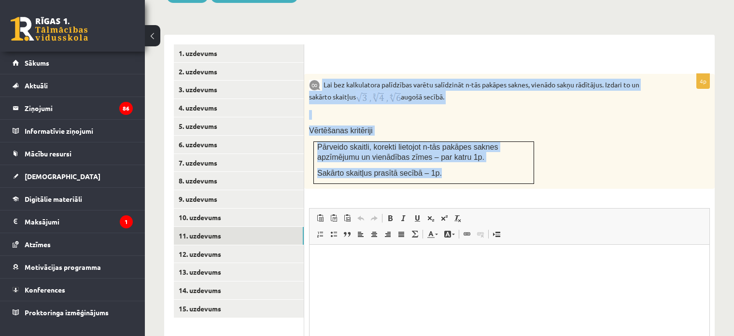
drag, startPoint x: 322, startPoint y: 74, endPoint x: 445, endPoint y: 166, distance: 153.2
click at [445, 166] on div "Lai bez kalkulatora palīdzības varētu salīdzināt n-tās pakāpes saknes, vienādo …" at bounding box center [509, 131] width 410 height 115
copy div "Lai bez kalkulatora palīdzības varētu salīdzināt n-tās pakāpes saknes, vienādo …"
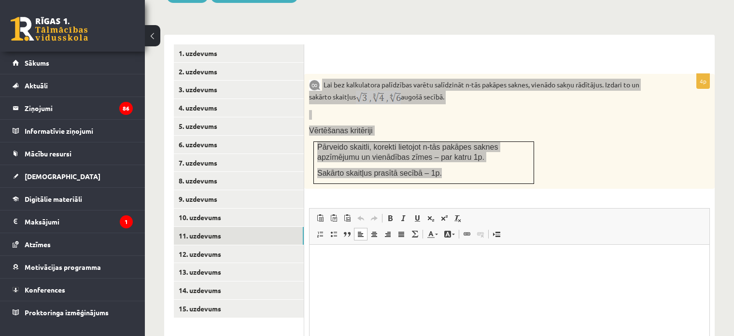
click at [351, 268] on html at bounding box center [509, 259] width 400 height 29
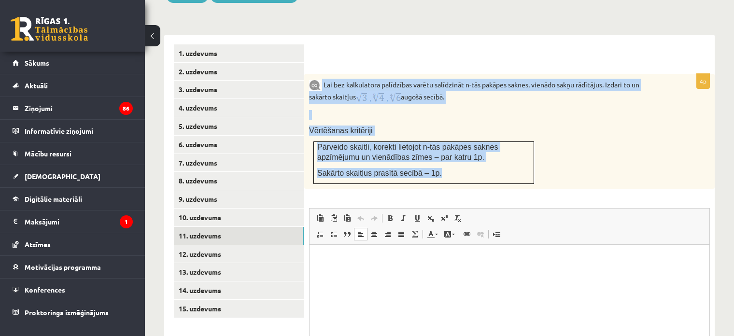
click at [417, 98] on div "Lai bez kalkulatora palīdzības varētu salīdzināt n-tās pakāpes saknes, vienādo …" at bounding box center [509, 131] width 410 height 115
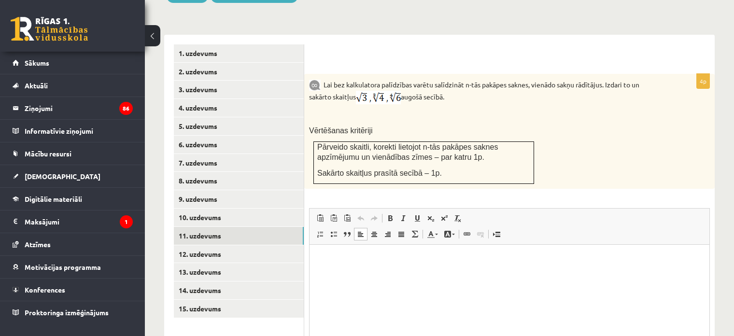
click at [346, 274] on html at bounding box center [509, 259] width 400 height 29
click at [401, 260] on p "**********" at bounding box center [509, 259] width 381 height 10
click at [479, 259] on p "**********" at bounding box center [509, 259] width 381 height 10
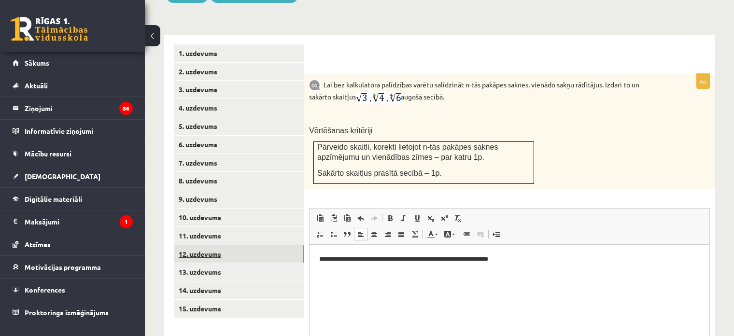
click at [233, 245] on link "12. uzdevums" at bounding box center [239, 254] width 130 height 18
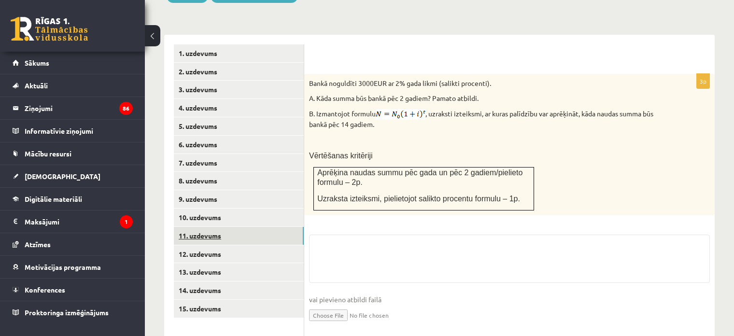
click at [210, 227] on link "11. uzdevums" at bounding box center [239, 236] width 130 height 18
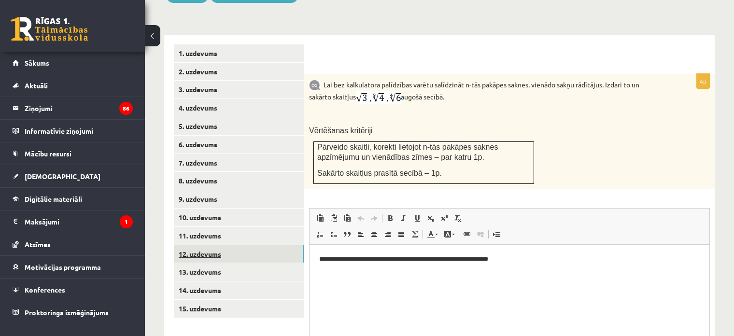
click at [214, 245] on link "12. uzdevums" at bounding box center [239, 254] width 130 height 18
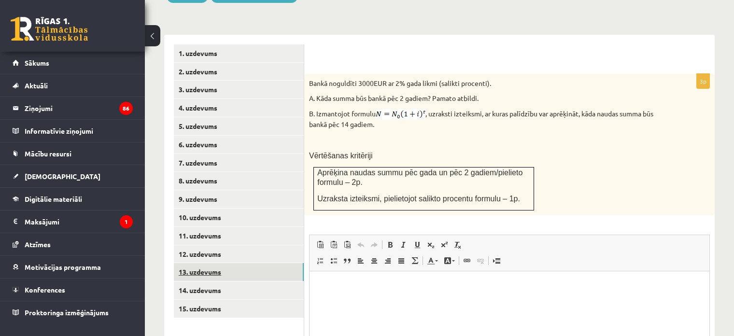
click at [230, 266] on link "13. uzdevums" at bounding box center [239, 272] width 130 height 18
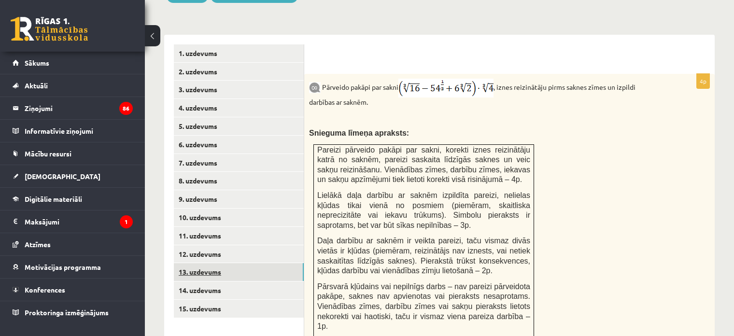
click at [215, 263] on link "13. uzdevums" at bounding box center [239, 272] width 130 height 18
click at [208, 246] on link "12. uzdevums" at bounding box center [239, 254] width 130 height 18
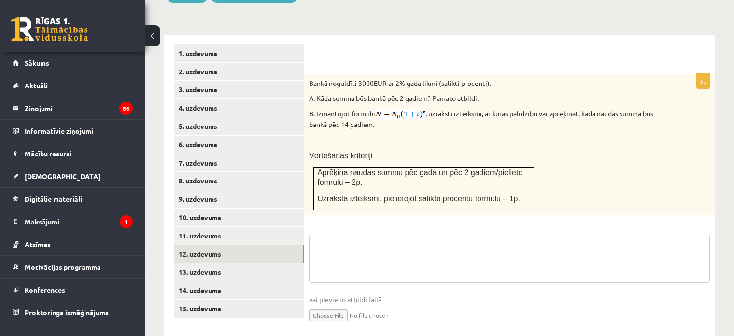
click at [357, 235] on fieldset "vai pievieno atbildi failā Iesniegtā atbilde" at bounding box center [509, 284] width 401 height 99
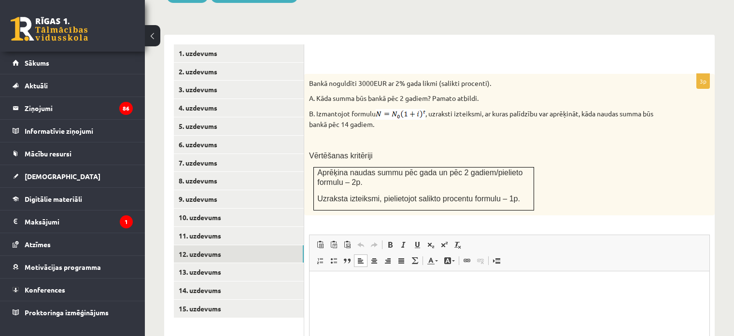
click at [336, 300] on html at bounding box center [509, 285] width 400 height 29
click at [346, 286] on p "**********" at bounding box center [509, 285] width 381 height 10
click at [371, 285] on p "**********" at bounding box center [509, 285] width 381 height 10
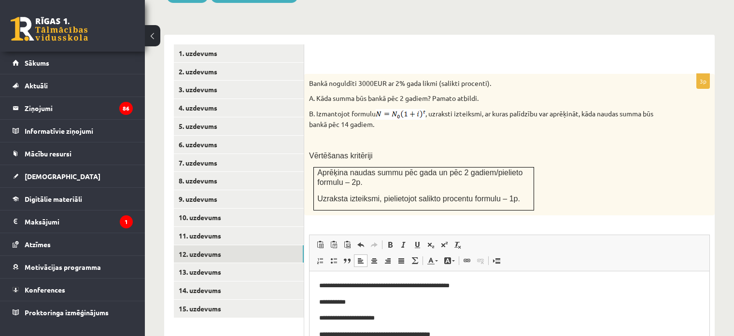
click at [444, 109] on p "B. Izmantojot formulu , uzraksti izteiksmi, ar kuras palīdzību var aprēķināt, k…" at bounding box center [485, 119] width 352 height 20
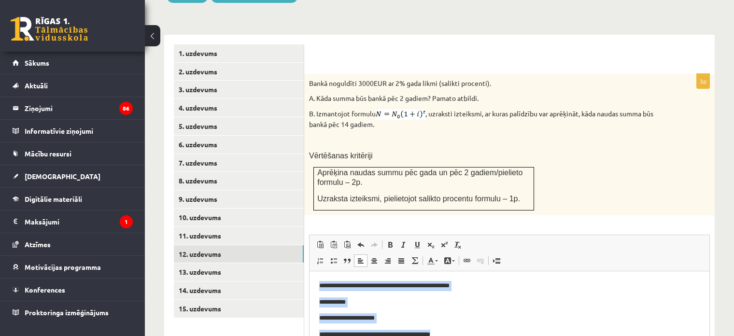
drag, startPoint x: 467, startPoint y: 334, endPoint x: 598, endPoint y: 526, distance: 232.3
click at [309, 271] on html "**********" at bounding box center [509, 310] width 400 height 78
copy body "**********"
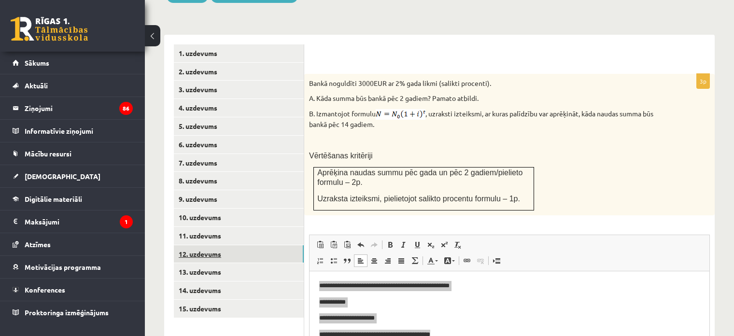
click at [218, 249] on link "12. uzdevums" at bounding box center [239, 254] width 130 height 18
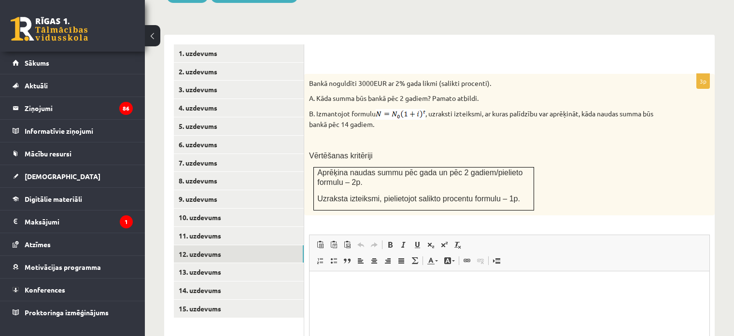
click at [371, 259] on span "Editor toolbars Paste Keyboard shortcut Ctrl+V Paste as plain text Keyboard sho…" at bounding box center [509, 253] width 400 height 36
click at [369, 277] on html at bounding box center [509, 285] width 400 height 29
paste body "Editor, wiswyg-editor-user-answer-47024865310620"
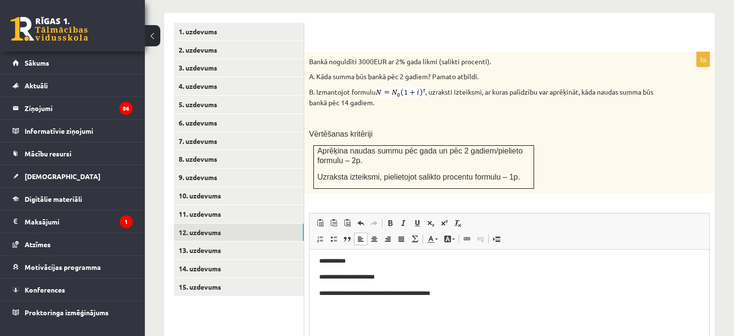
scroll to position [35, 0]
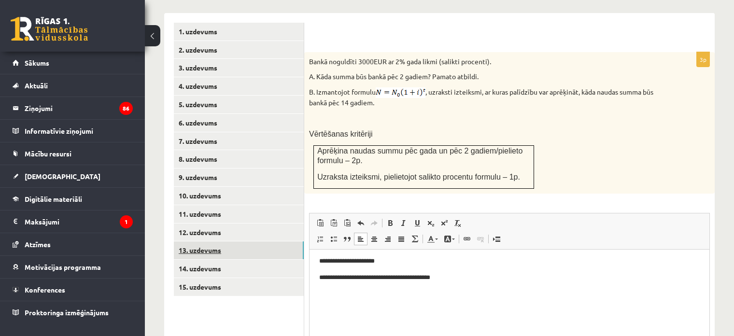
click at [253, 241] on link "13. uzdevums" at bounding box center [239, 250] width 130 height 18
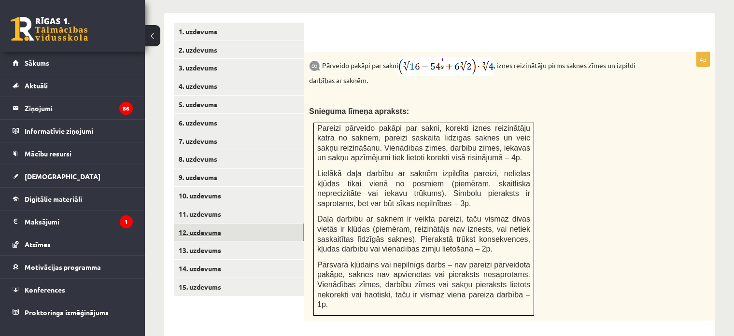
click at [244, 228] on link "12. uzdevums" at bounding box center [239, 232] width 130 height 18
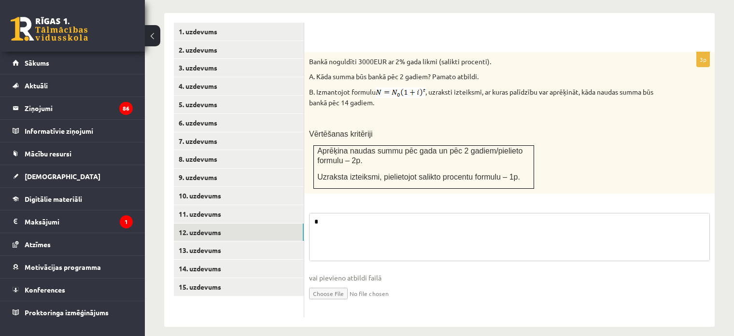
click at [389, 234] on textarea "**********" at bounding box center [509, 237] width 401 height 48
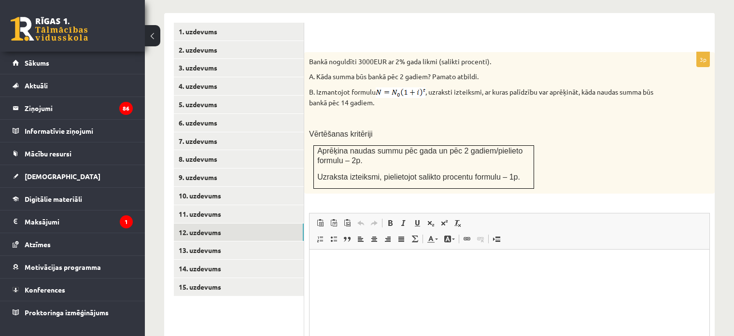
scroll to position [0, 0]
click at [357, 268] on p "Editor, wiswyg-editor-user-answer-47024827216200" at bounding box center [509, 264] width 380 height 10
paste body "Editor, wiswyg-editor-user-answer-47024827216200"
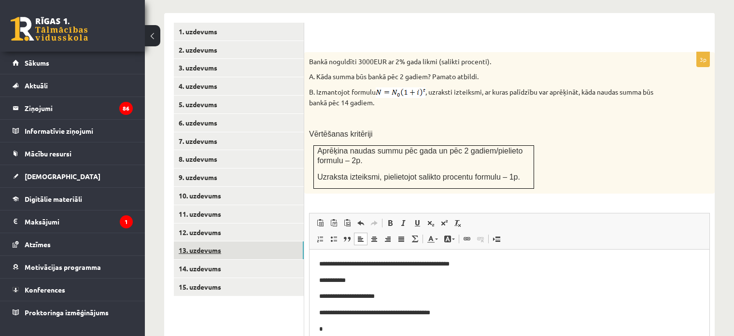
click at [293, 247] on link "13. uzdevums" at bounding box center [239, 250] width 130 height 18
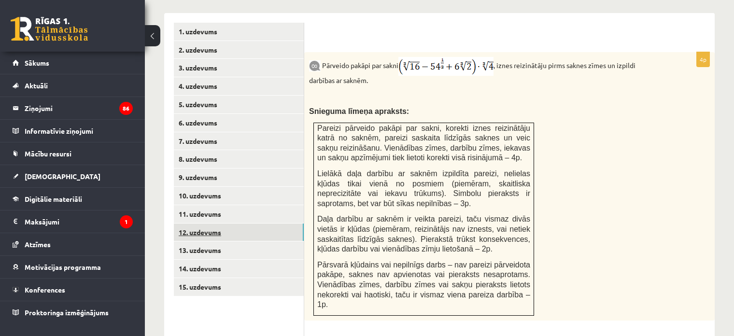
click at [260, 223] on link "12. uzdevums" at bounding box center [239, 232] width 130 height 18
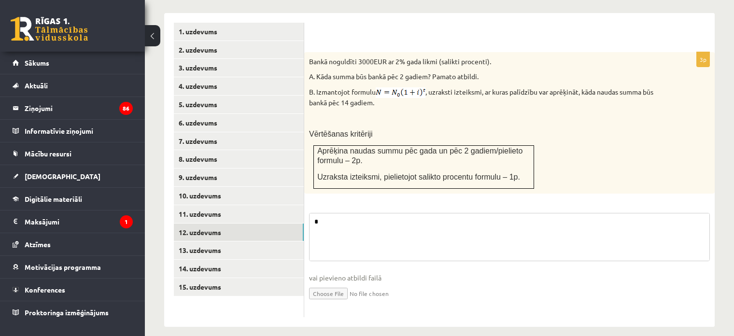
click at [377, 239] on textarea "**********" at bounding box center [509, 237] width 401 height 48
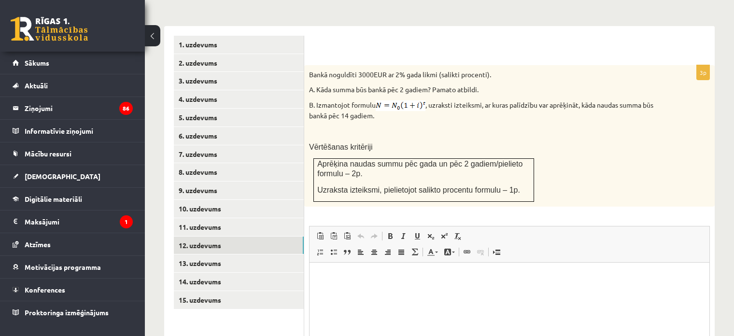
scroll to position [739, 0]
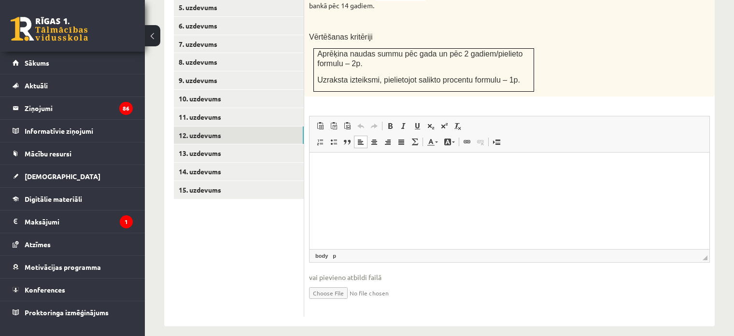
click at [357, 181] on html at bounding box center [509, 166] width 400 height 29
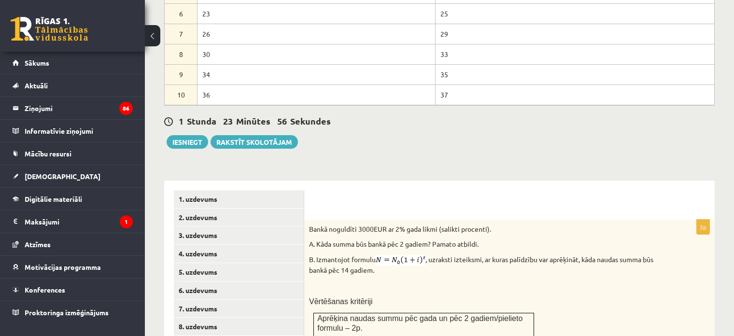
scroll to position [471, 0]
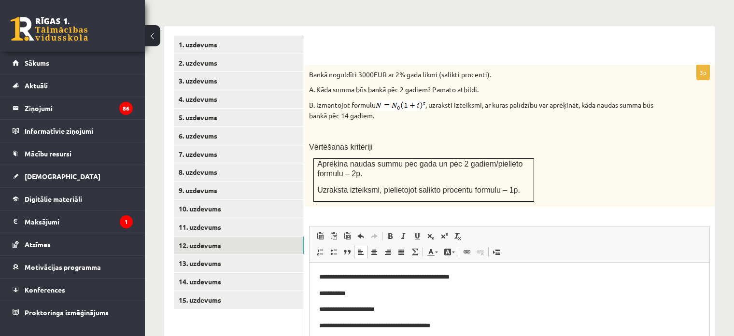
scroll to position [739, 0]
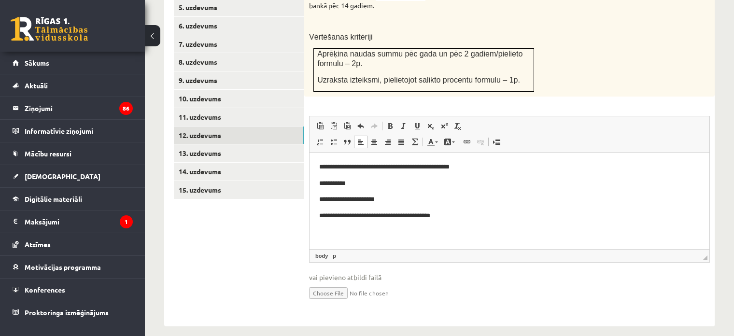
click at [414, 249] on span "◢ Elements path body p" at bounding box center [509, 255] width 400 height 13
click at [705, 255] on span "◢" at bounding box center [704, 257] width 5 height 5
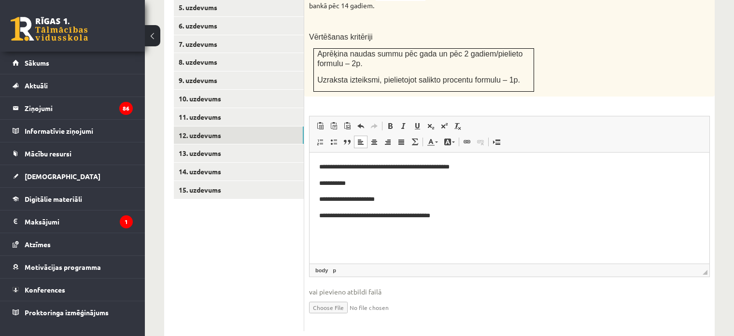
drag, startPoint x: 705, startPoint y: 247, endPoint x: 719, endPoint y: 326, distance: 80.4
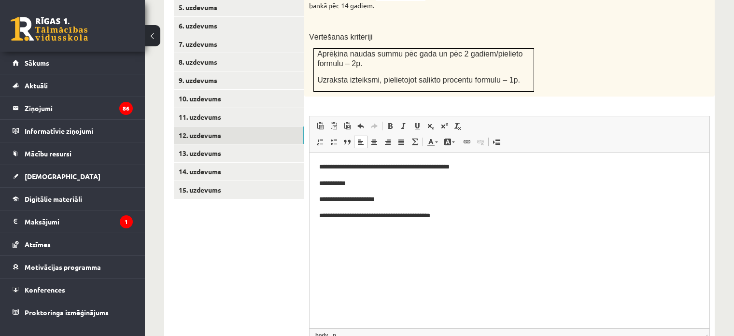
click at [421, 205] on body "**********" at bounding box center [509, 191] width 380 height 59
click at [332, 122] on span at bounding box center [334, 126] width 8 height 8
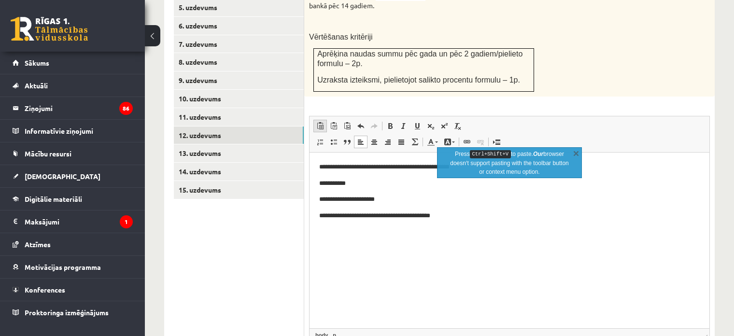
click at [314, 120] on link "Paste Keyboard shortcut Ctrl+V" at bounding box center [320, 126] width 14 height 13
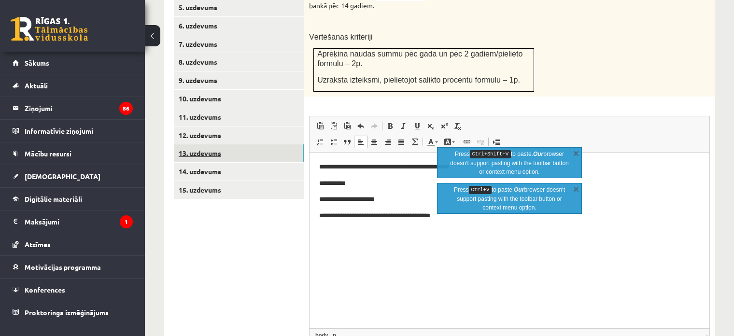
click at [218, 144] on link "13. uzdevums" at bounding box center [239, 153] width 130 height 18
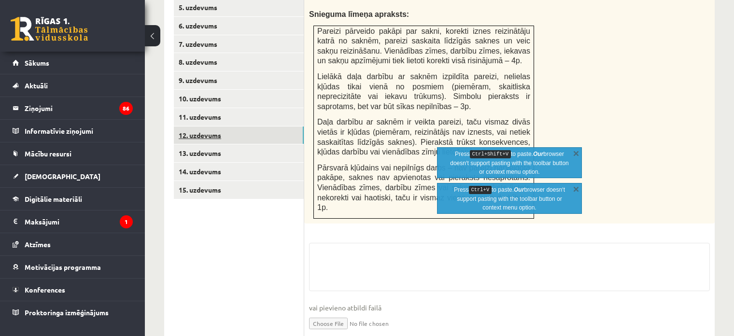
click at [215, 129] on link "12. uzdevums" at bounding box center [239, 135] width 130 height 18
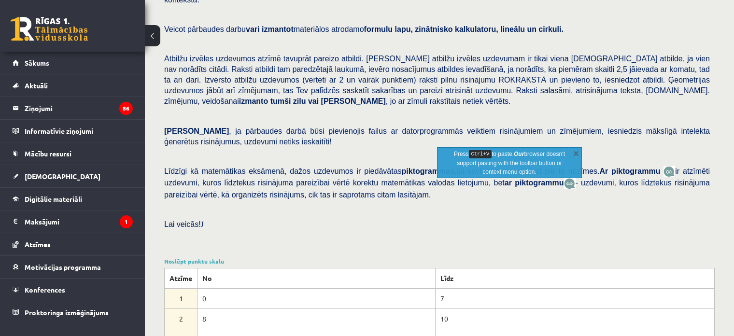
scroll to position [0, 0]
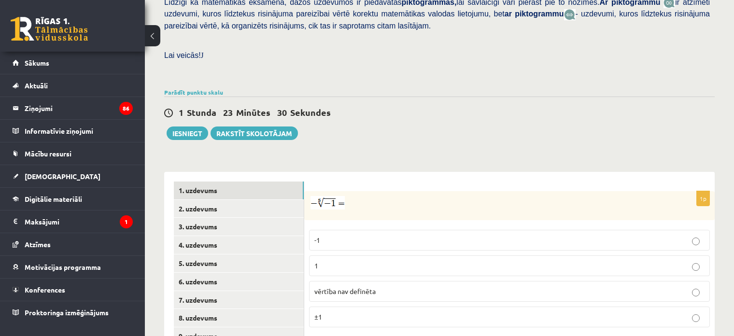
scroll to position [346, 0]
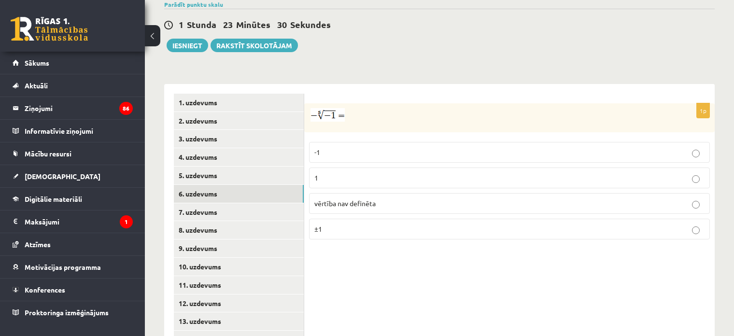
click at [236, 187] on link "6. uzdevums" at bounding box center [239, 194] width 130 height 18
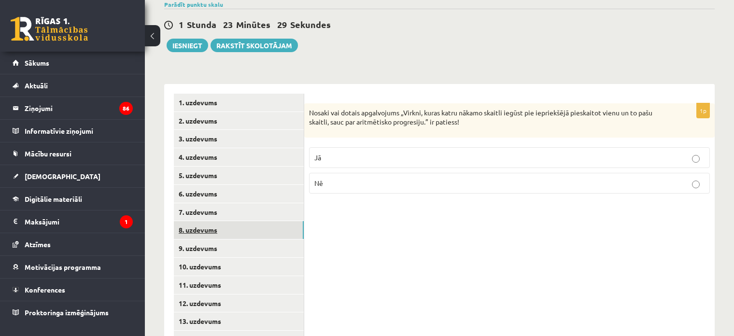
click at [223, 223] on link "8. uzdevums" at bounding box center [239, 230] width 130 height 18
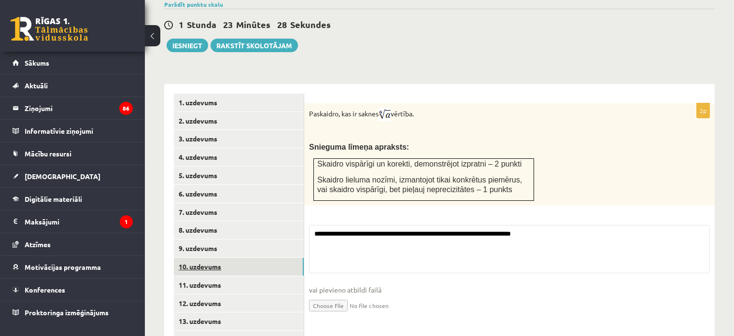
click at [220, 258] on link "10. uzdevums" at bounding box center [239, 267] width 130 height 18
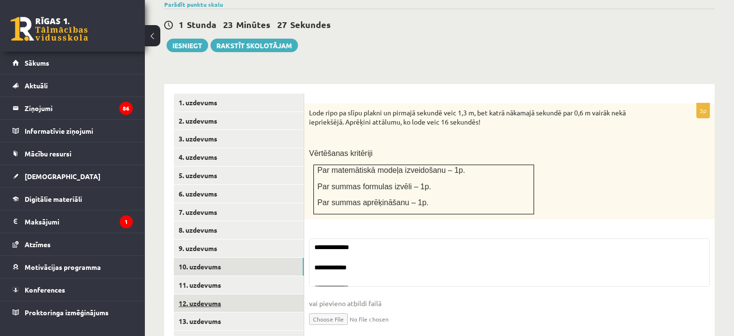
click at [216, 296] on link "12. uzdevums" at bounding box center [239, 303] width 130 height 18
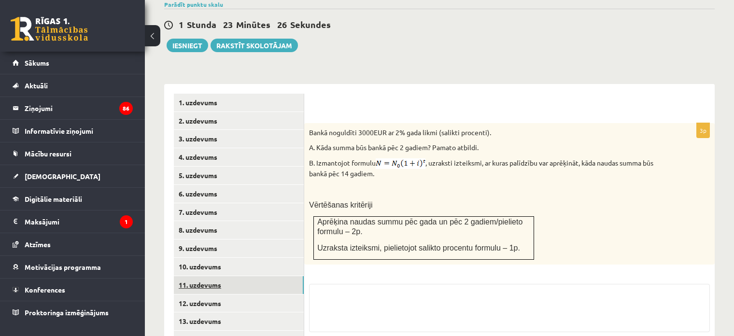
click at [214, 276] on link "11. uzdevums" at bounding box center [239, 285] width 130 height 18
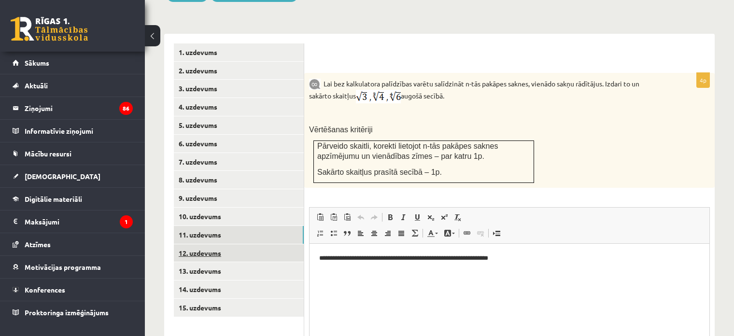
scroll to position [0, 0]
click at [231, 247] on link "12. uzdevums" at bounding box center [239, 253] width 130 height 18
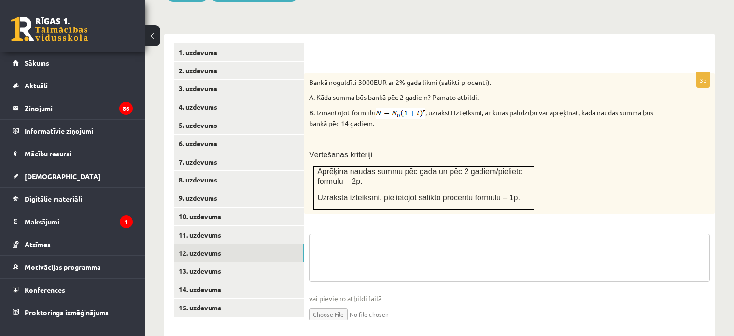
click at [388, 248] on textarea at bounding box center [509, 258] width 401 height 48
paste textarea "**********"
type textarea "**********"
click at [388, 248] on fieldset "**********" at bounding box center [509, 283] width 401 height 99
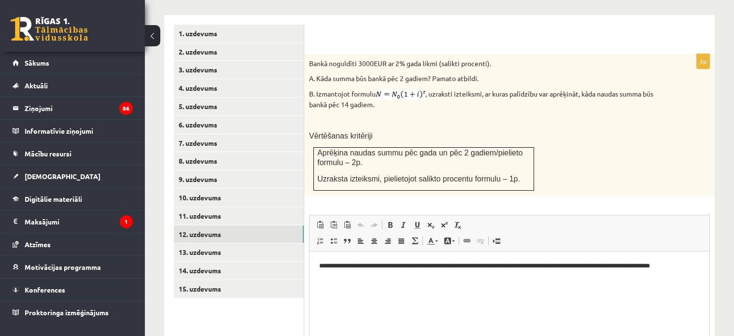
scroll to position [416, 0]
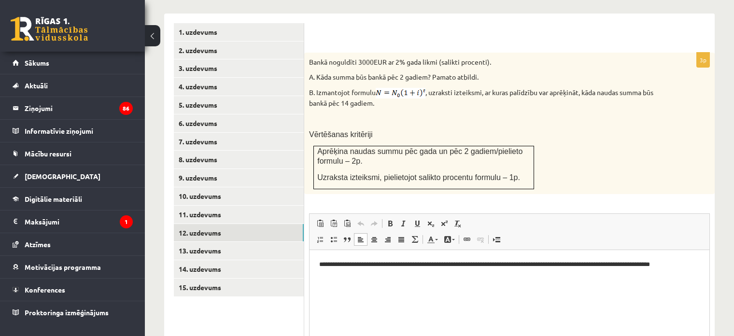
click at [436, 289] on html "**********" at bounding box center [509, 270] width 400 height 40
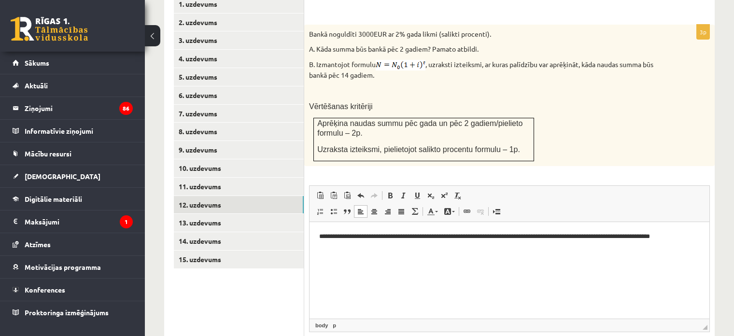
scroll to position [445, 0]
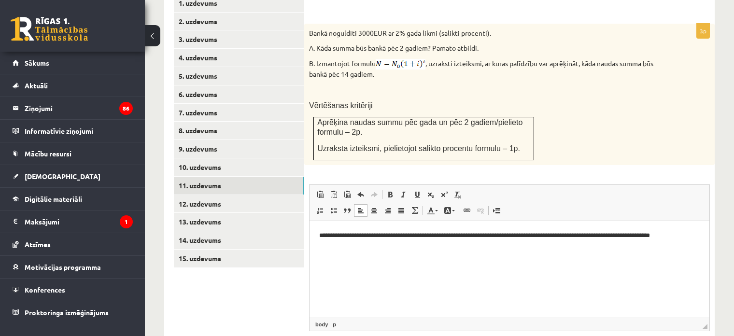
click at [235, 181] on link "11. uzdevums" at bounding box center [239, 186] width 130 height 18
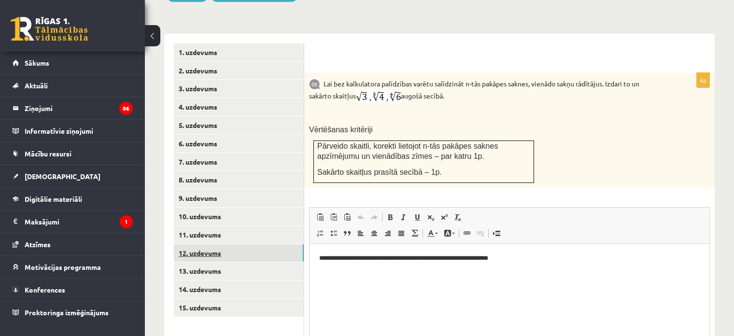
scroll to position [0, 0]
click at [218, 246] on link "12. uzdevums" at bounding box center [239, 253] width 130 height 18
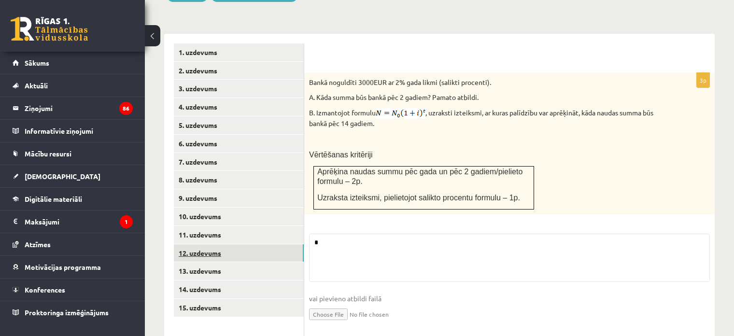
click at [218, 246] on link "12. uzdevums" at bounding box center [239, 253] width 130 height 18
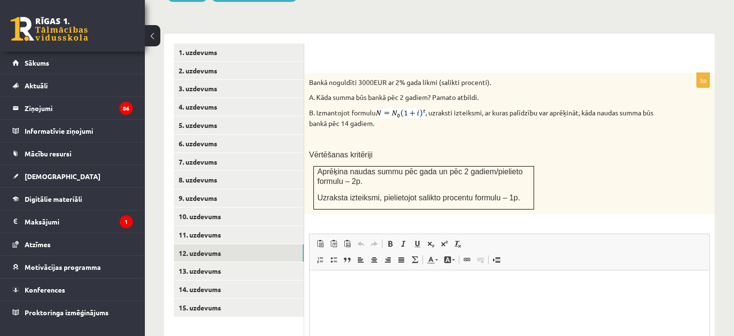
click at [334, 282] on p "Editor, wiswyg-editor-user-answer-47024981655400" at bounding box center [509, 284] width 380 height 10
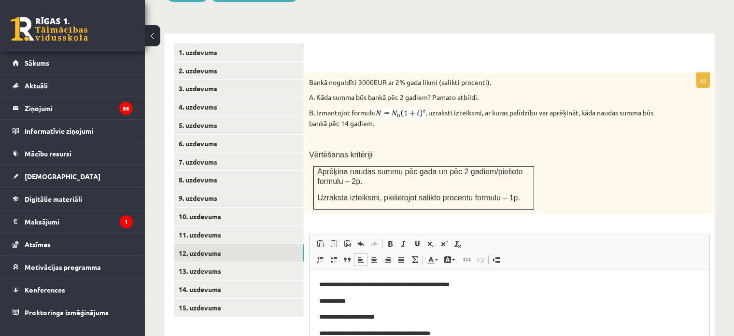
click at [530, 155] on div "Bankā noguldīti 3000EUR ar 2% gada likmi (salikti procenti). A. Kāda summa būs …" at bounding box center [509, 143] width 410 height 141
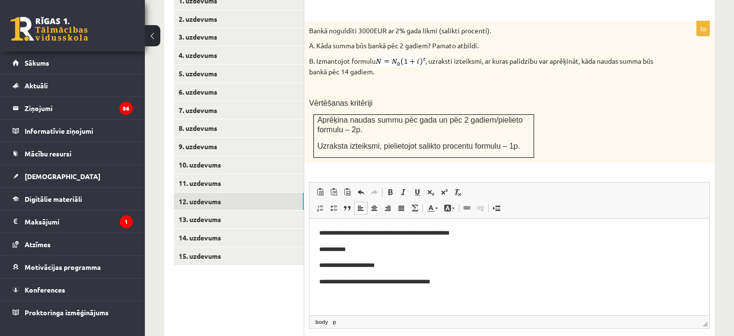
scroll to position [515, 0]
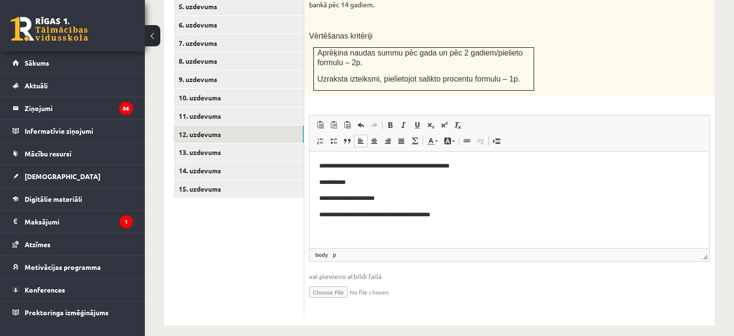
click at [320, 284] on input "file" at bounding box center [509, 291] width 401 height 20
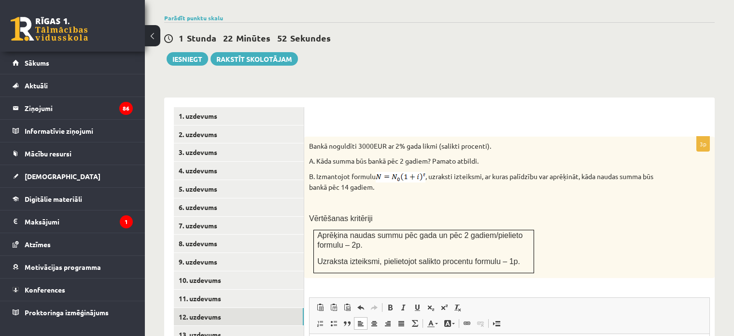
scroll to position [330, 0]
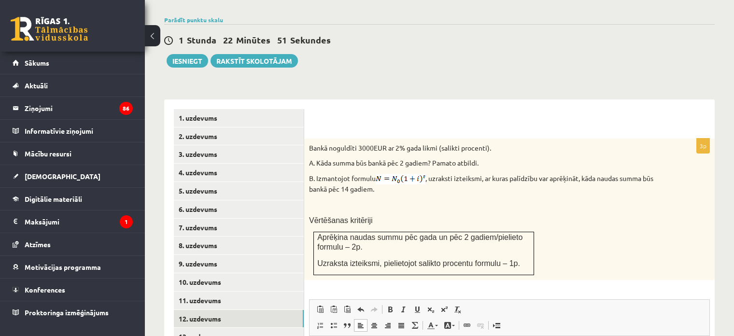
click at [623, 119] on div at bounding box center [509, 124] width 391 height 10
drag, startPoint x: 623, startPoint y: 117, endPoint x: 459, endPoint y: 190, distance: 178.9
click at [459, 190] on div "Bankā noguldīti 3000EUR ar 2% gada likmi (salikti procenti). A. Kāda summa būs …" at bounding box center [509, 209] width 410 height 141
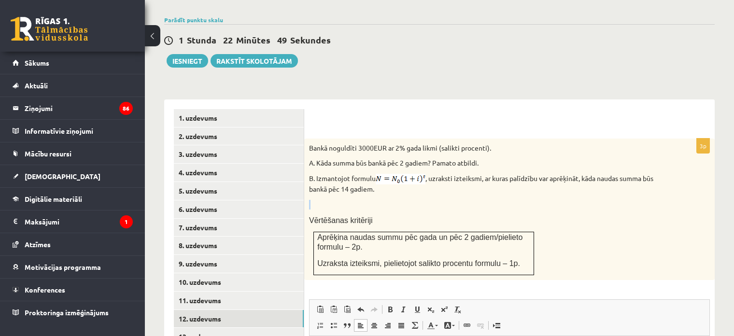
click at [459, 190] on div "Bankā noguldīti 3000EUR ar 2% gada likmi (salikti procenti). A. Kāda summa būs …" at bounding box center [509, 209] width 410 height 141
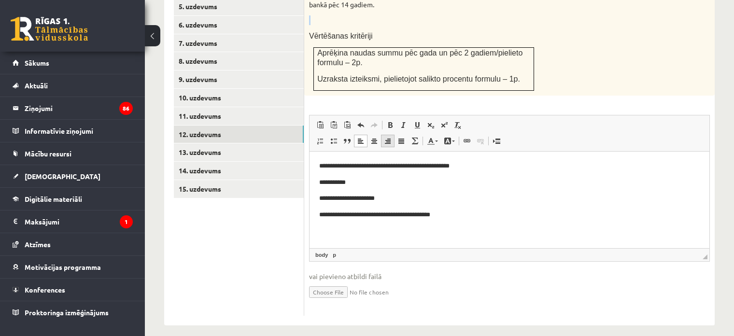
click at [384, 137] on span at bounding box center [388, 141] width 8 height 8
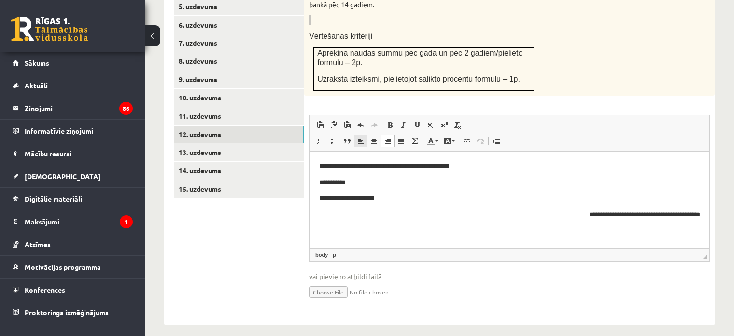
click at [356, 135] on link "Align Left" at bounding box center [361, 141] width 14 height 13
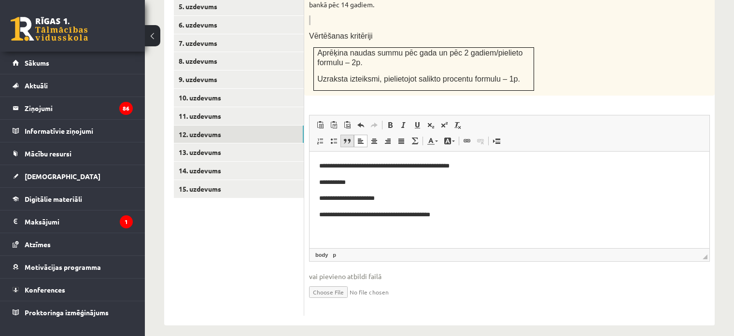
click at [348, 137] on span at bounding box center [347, 141] width 8 height 8
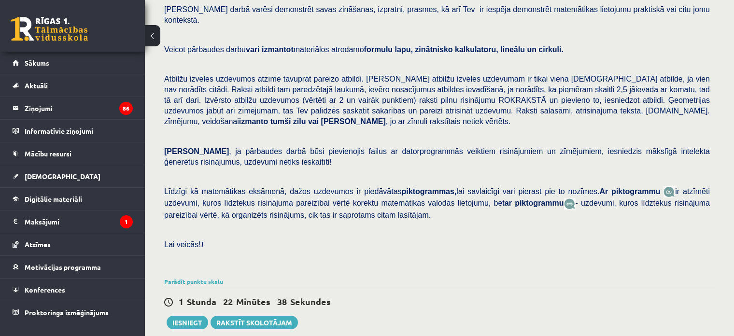
scroll to position [0, 0]
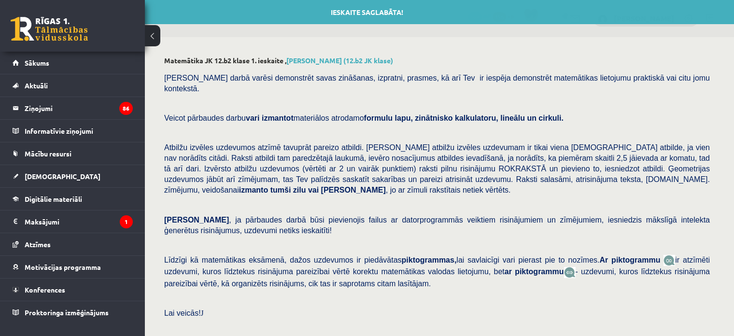
click at [421, 64] on div "Matemātika JK 12.b2 klase 1. ieskaite , Sabīne Legzdiņa (12.b2 JK klase)" at bounding box center [439, 61] width 550 height 11
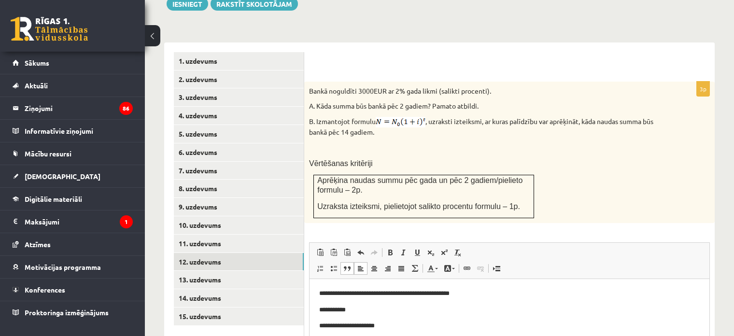
scroll to position [388, 0]
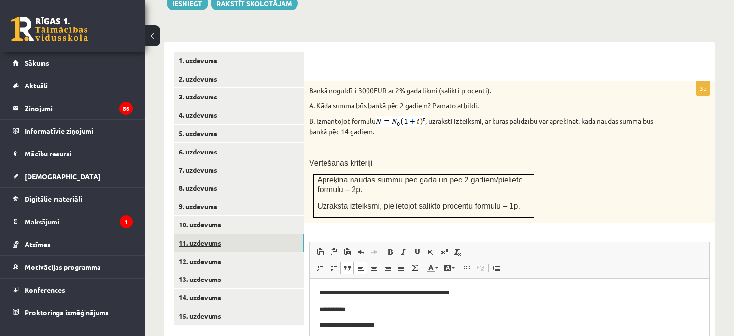
click at [221, 234] on link "11. uzdevums" at bounding box center [239, 243] width 130 height 18
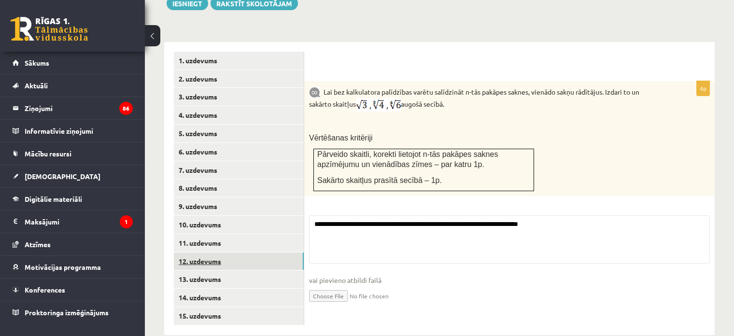
click at [216, 253] on link "12. uzdevums" at bounding box center [239, 261] width 130 height 18
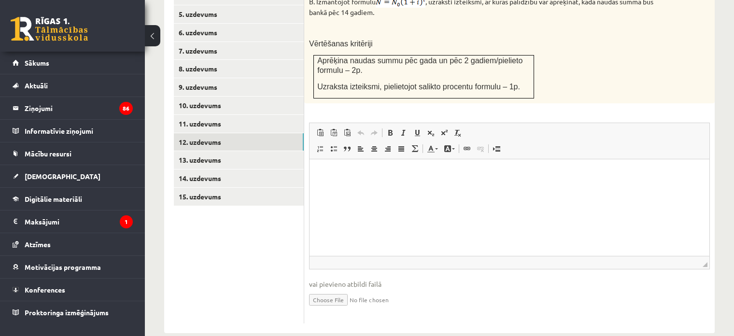
scroll to position [507, 0]
click at [382, 188] on html at bounding box center [509, 172] width 400 height 29
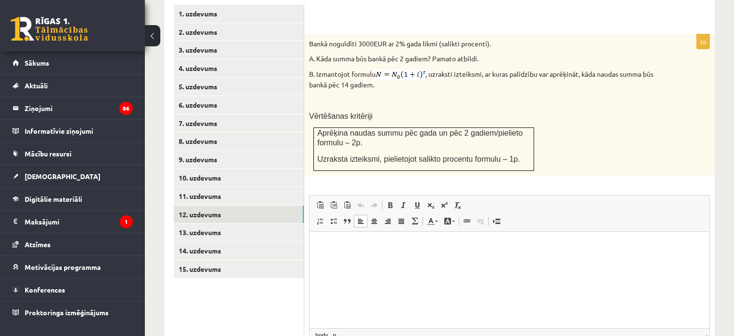
scroll to position [515, 0]
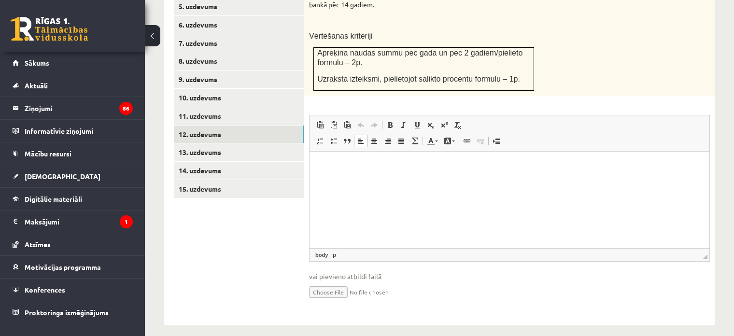
click at [382, 181] on html at bounding box center [509, 165] width 400 height 29
paste body "Editor, wiswyg-editor-user-answer-47024821492760"
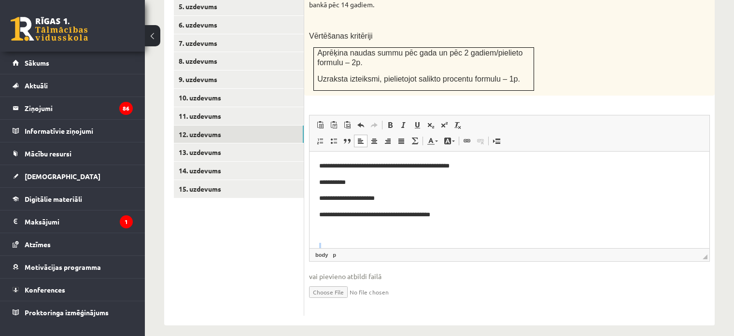
drag, startPoint x: 363, startPoint y: 227, endPoint x: 334, endPoint y: 238, distance: 31.5
click at [334, 238] on body "**********" at bounding box center [509, 288] width 380 height 254
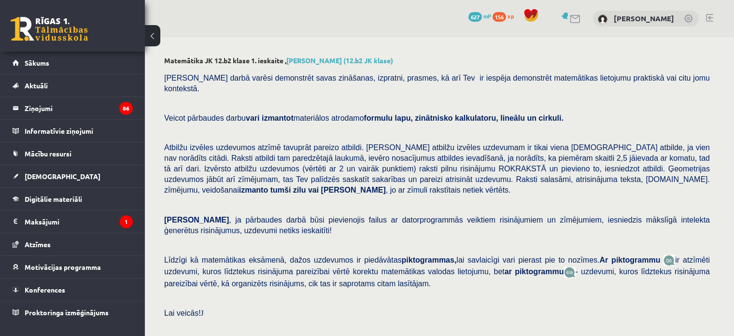
click at [448, 101] on div "Pārbaudes darbā varēsi demonstrēt savas zināšanas, izpratni, prasmes, kā arī Te…" at bounding box center [439, 206] width 550 height 276
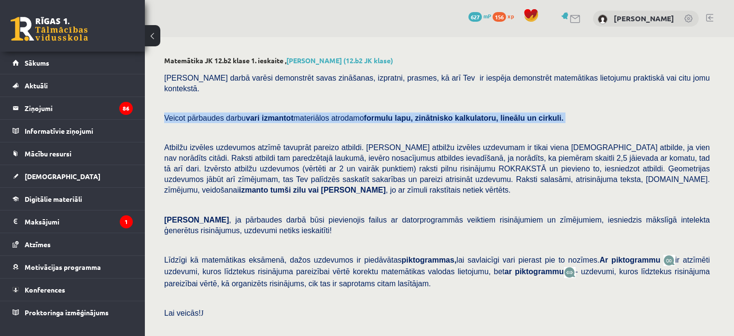
click at [448, 101] on div "Pārbaudes darbā varēsi demonstrēt savas zināšanas, izpratni, prasmes, kā arī Te…" at bounding box center [439, 206] width 550 height 276
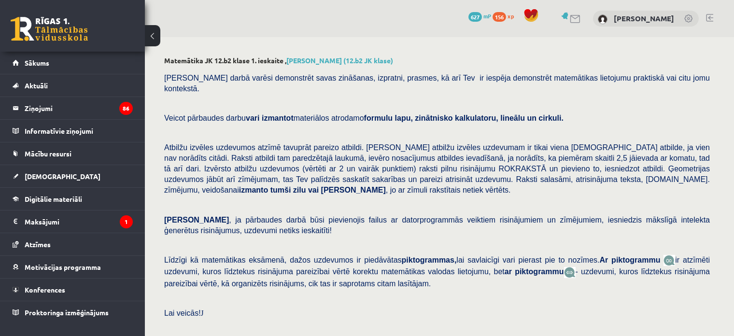
click at [422, 82] on span "[PERSON_NAME] darbā varēsi demonstrēt savas zināšanas, izpratni, prasmes, kā ar…" at bounding box center [436, 83] width 545 height 19
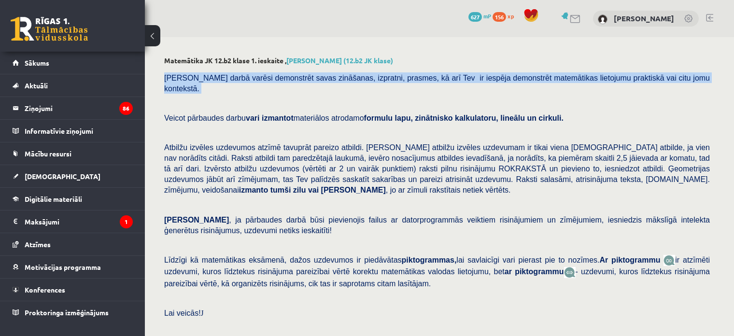
click at [422, 82] on span "[PERSON_NAME] darbā varēsi demonstrēt savas zināšanas, izpratni, prasmes, kā ar…" at bounding box center [436, 83] width 545 height 19
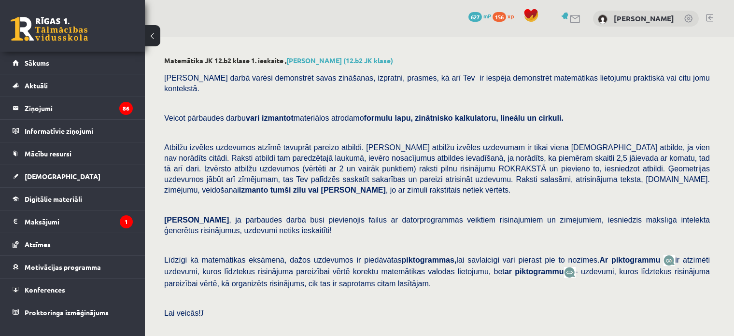
click at [390, 217] on p "Ņem vērā , ja pārbaudes darbā būsi pievienojis failus ar datorprogrammās veikti…" at bounding box center [436, 224] width 545 height 21
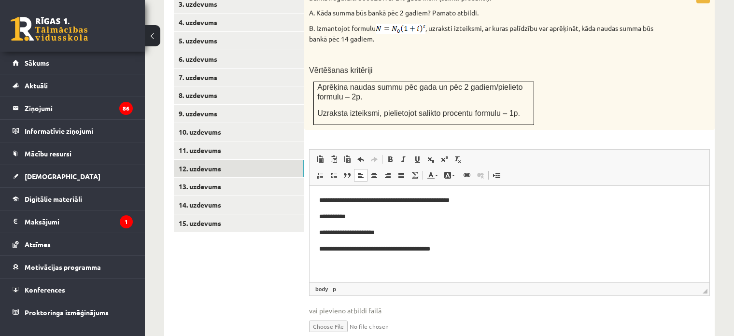
scroll to position [481, 0]
click at [389, 171] on span at bounding box center [388, 175] width 8 height 8
click at [454, 228] on p "**********" at bounding box center [506, 232] width 374 height 10
click at [321, 171] on span at bounding box center [320, 175] width 8 height 8
click at [338, 236] on li "**********" at bounding box center [505, 232] width 335 height 10
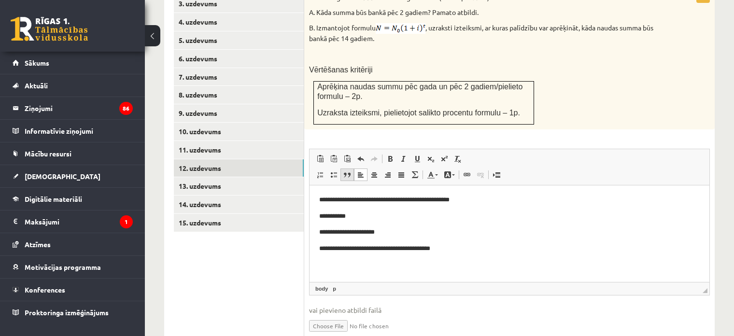
click at [340, 168] on link "Block Quote" at bounding box center [347, 174] width 14 height 13
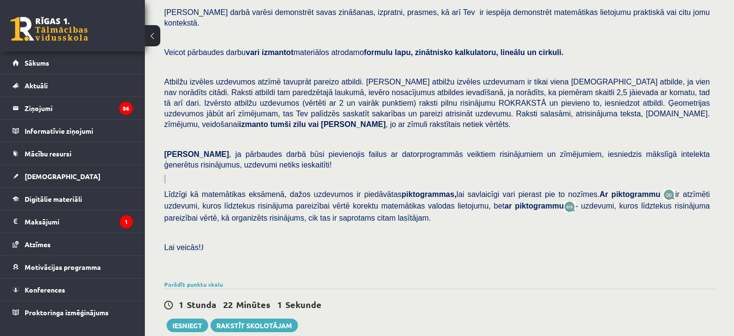
scroll to position [60, 0]
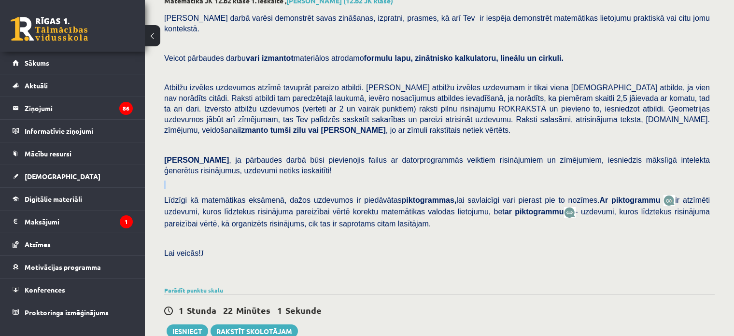
click at [340, 168] on div "Pārbaudes darbā varēsi demonstrēt savas zināšanas, izpratni, prasmes, kā arī Te…" at bounding box center [439, 146] width 550 height 276
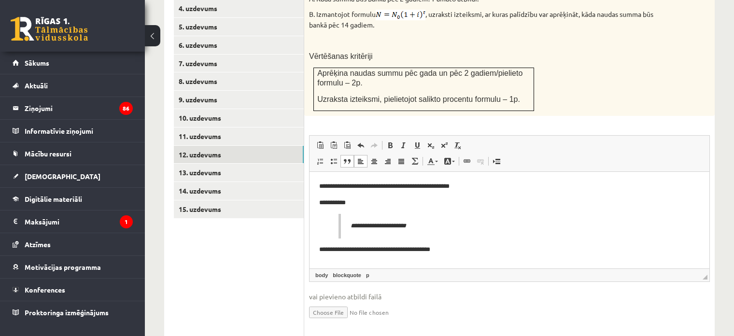
scroll to position [515, 0]
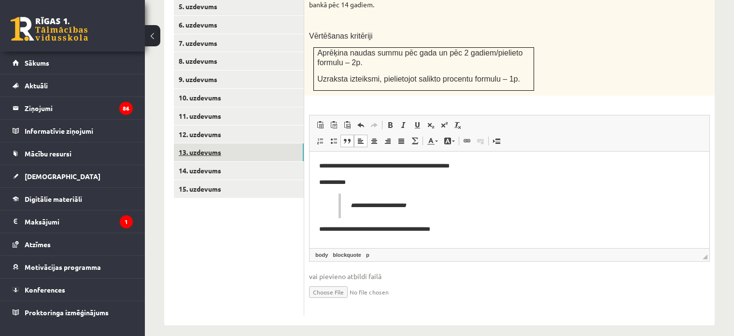
click at [260, 143] on link "13. uzdevums" at bounding box center [239, 152] width 130 height 18
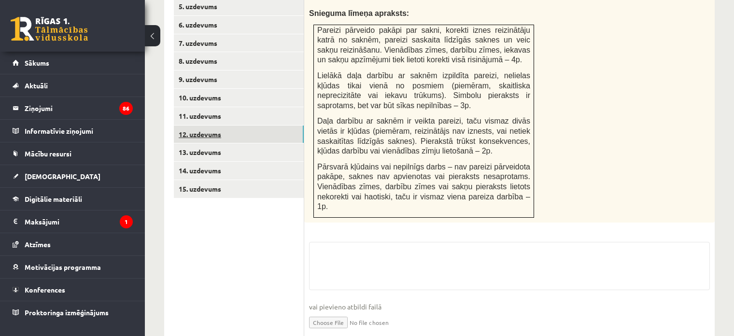
click at [250, 127] on link "12. uzdevums" at bounding box center [239, 134] width 130 height 18
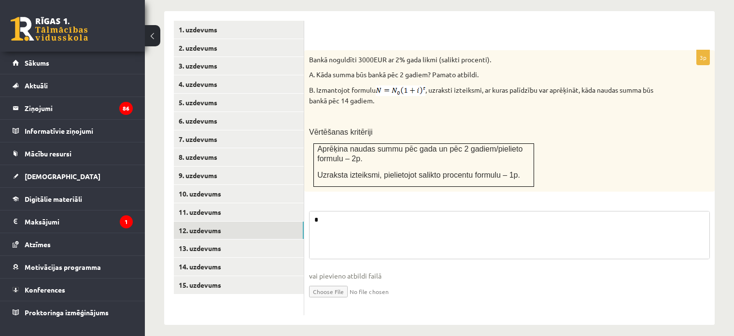
click at [383, 211] on fieldset "**********" at bounding box center [509, 260] width 401 height 99
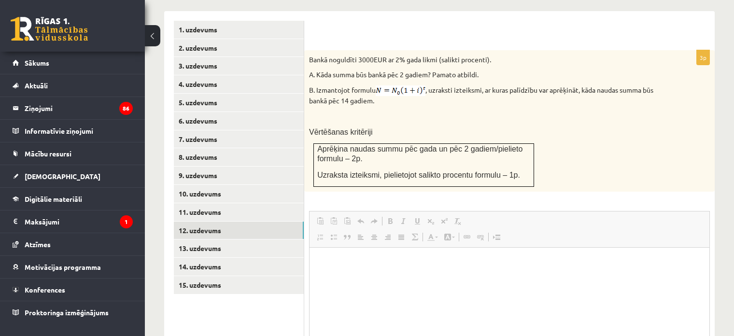
scroll to position [0, 0]
click at [394, 276] on html at bounding box center [509, 261] width 400 height 29
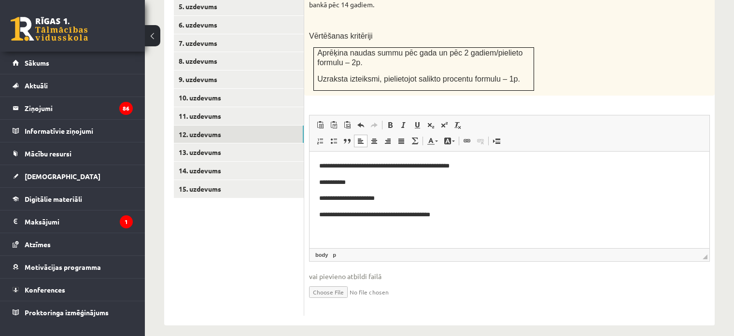
scroll to position [514, 0]
click at [502, 211] on p "**********" at bounding box center [509, 215] width 381 height 10
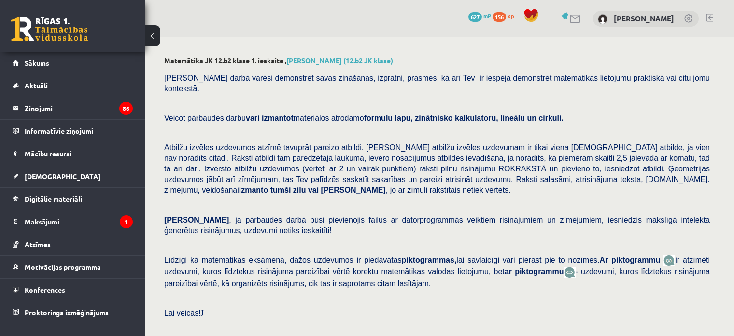
scroll to position [396, 0]
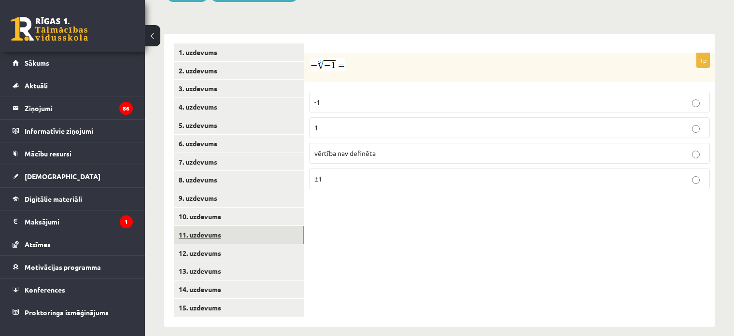
click at [196, 226] on link "11. uzdevums" at bounding box center [239, 235] width 130 height 18
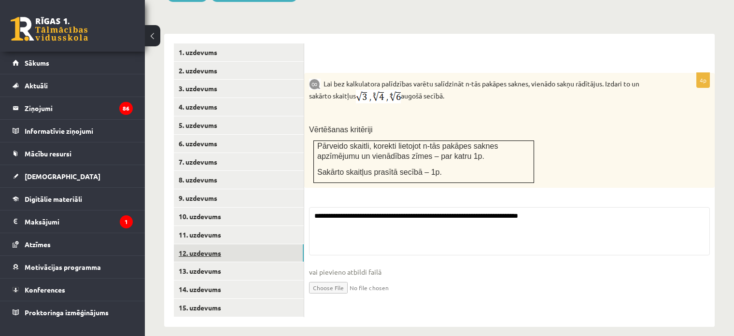
click at [204, 244] on link "12. uzdevums" at bounding box center [239, 253] width 130 height 18
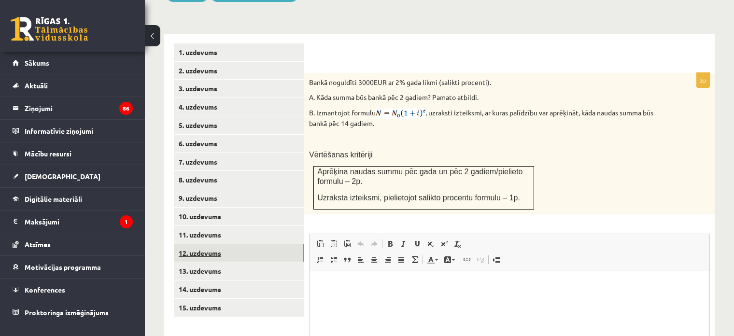
scroll to position [0, 0]
click at [209, 250] on link "12. uzdevums" at bounding box center [239, 253] width 130 height 18
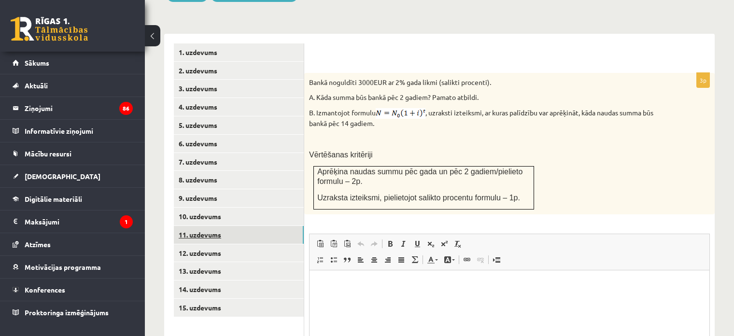
click at [205, 226] on link "11. uzdevums" at bounding box center [239, 235] width 130 height 18
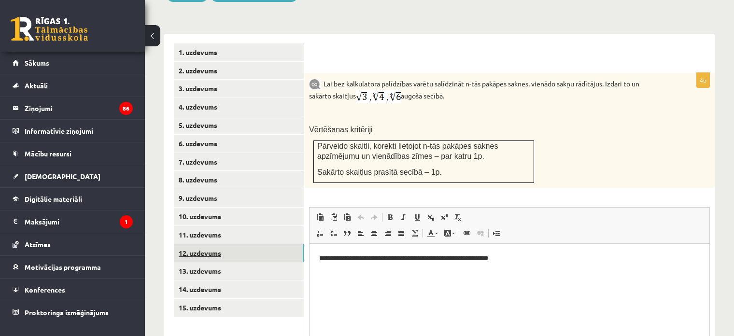
click at [211, 244] on link "12. uzdevums" at bounding box center [239, 253] width 130 height 18
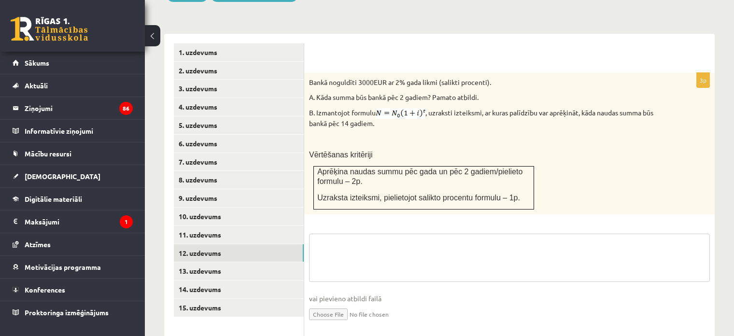
click at [349, 257] on fieldset "vai pievieno atbildi failā Iesniegtā atbilde" at bounding box center [509, 283] width 401 height 99
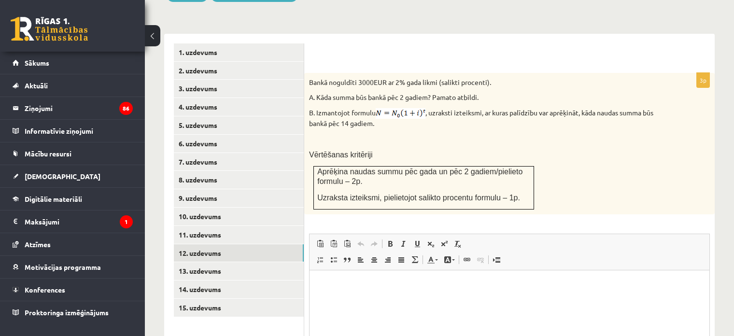
click at [371, 296] on html at bounding box center [509, 284] width 400 height 29
click at [331, 240] on span at bounding box center [334, 244] width 8 height 8
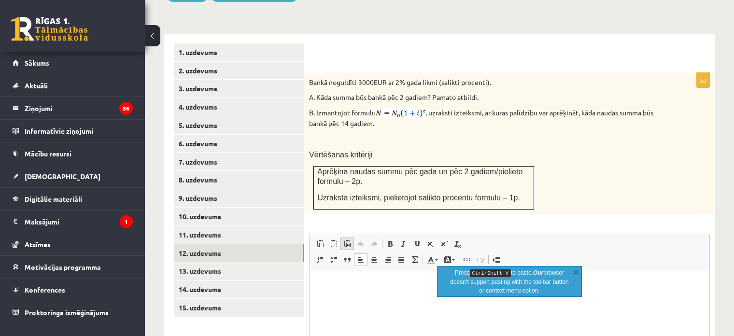
click at [345, 240] on span at bounding box center [347, 244] width 8 height 8
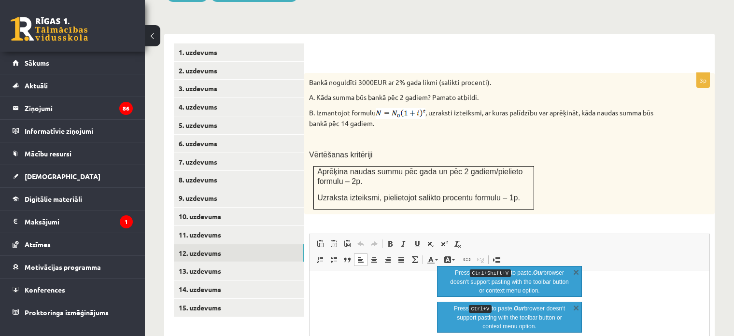
click at [354, 293] on html at bounding box center [509, 284] width 400 height 29
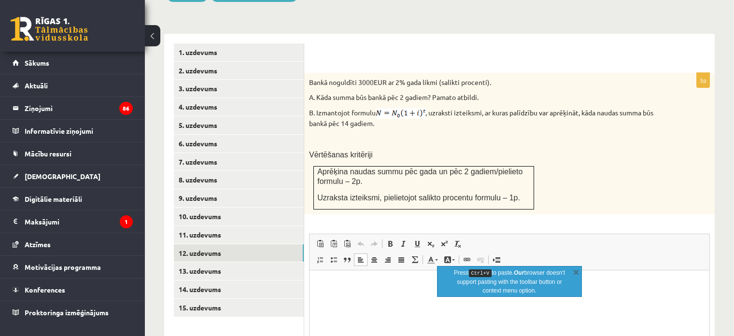
drag, startPoint x: 354, startPoint y: 292, endPoint x: 324, endPoint y: 283, distance: 31.0
click at [324, 283] on p "Editor, wiswyg-editor-user-answer-47024999087840" at bounding box center [509, 284] width 380 height 10
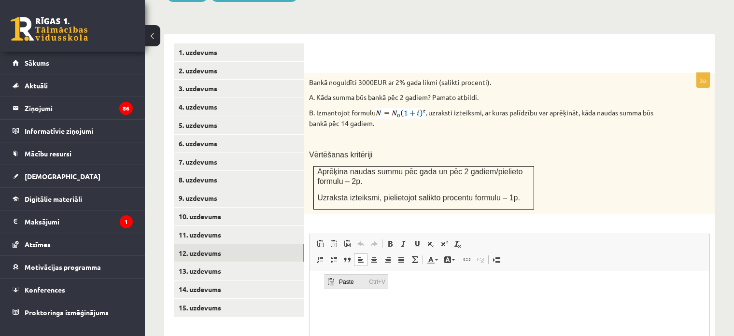
click at [336, 283] on span "Paste" at bounding box center [351, 282] width 30 height 14
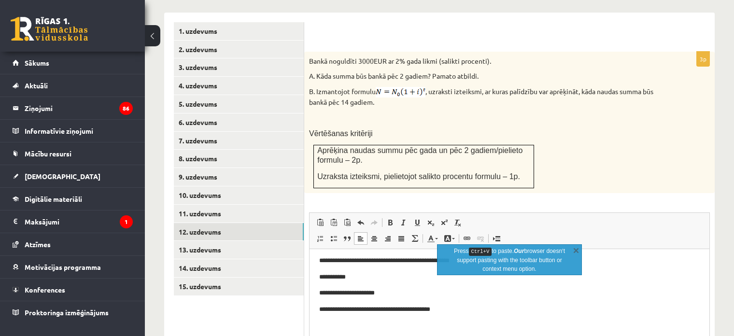
scroll to position [19, 0]
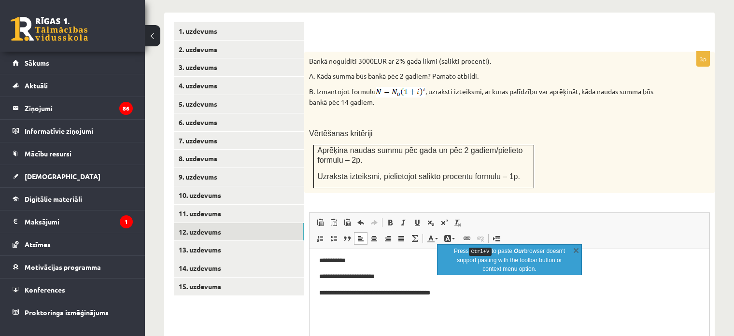
click at [594, 194] on div "3p Bankā noguldīti 3000EUR ar 2% gada likmi (salikti procenti). A. Kāda summa b…" at bounding box center [509, 233] width 410 height 362
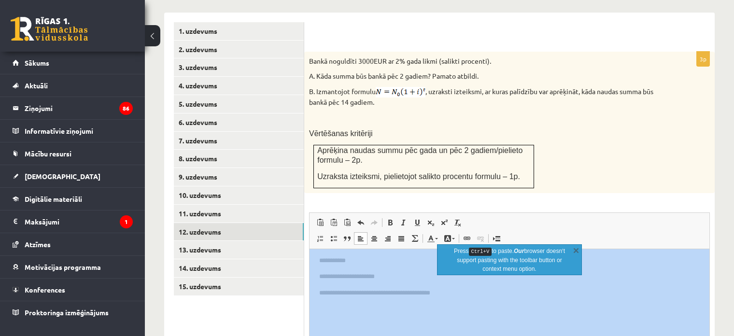
click at [594, 194] on div "3p Bankā noguldīti 3000EUR ar 2% gada likmi (salikti procenti). A. Kāda summa b…" at bounding box center [509, 233] width 410 height 362
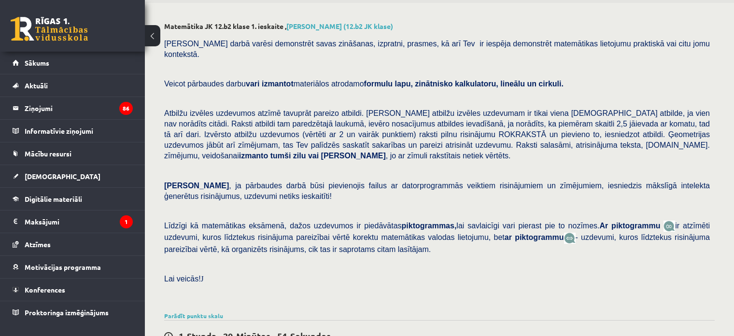
scroll to position [0, 0]
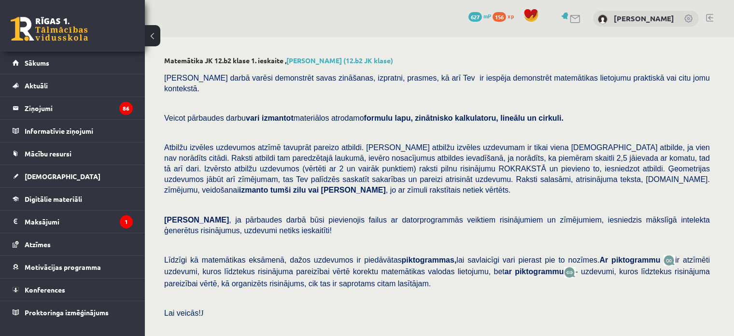
click at [601, 156] on span "Atbilžu izvēles uzdevumos atzīmē tavuprāt pareizo atbildi. Katram atbilžu izvēl…" at bounding box center [436, 168] width 545 height 51
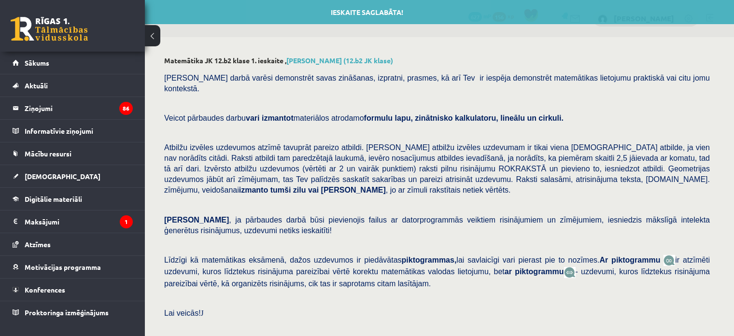
click at [482, 130] on div "Pārbaudes darbā varēsi demonstrēt savas zināšanas, izpratni, prasmes, kā arī Te…" at bounding box center [439, 206] width 550 height 276
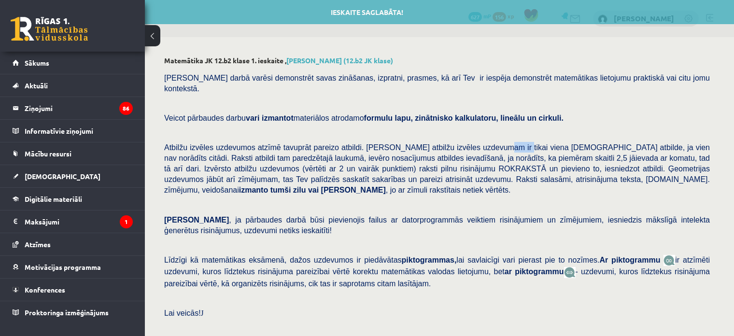
click at [482, 130] on div "Pārbaudes darbā varēsi demonstrēt savas zināšanas, izpratni, prasmes, kā arī Te…" at bounding box center [439, 206] width 550 height 276
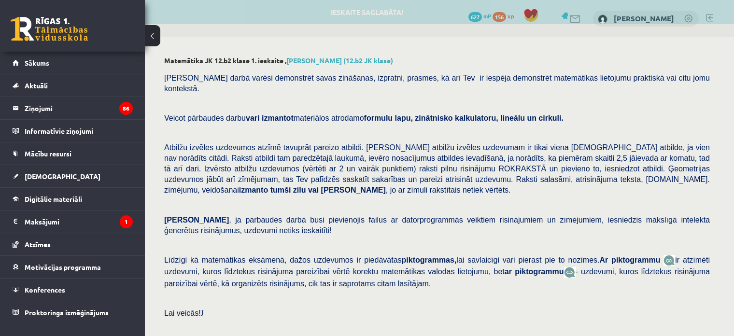
click at [471, 223] on p "Ņem vērā , ja pārbaudes darbā būsi pievienojis failus ar datorprogrammās veikti…" at bounding box center [436, 224] width 545 height 21
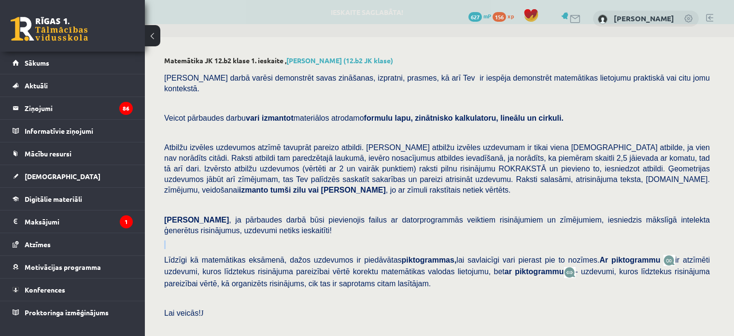
click at [471, 223] on p "Ņem vērā , ja pārbaudes darbā būsi pievienojis failus ar datorprogrammās veikti…" at bounding box center [436, 224] width 545 height 21
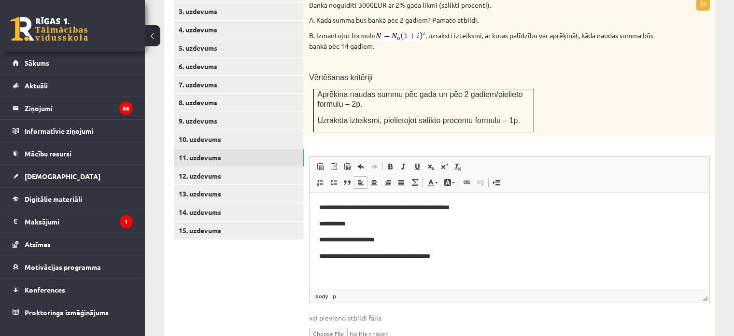
click at [212, 149] on link "11. uzdevums" at bounding box center [239, 158] width 130 height 18
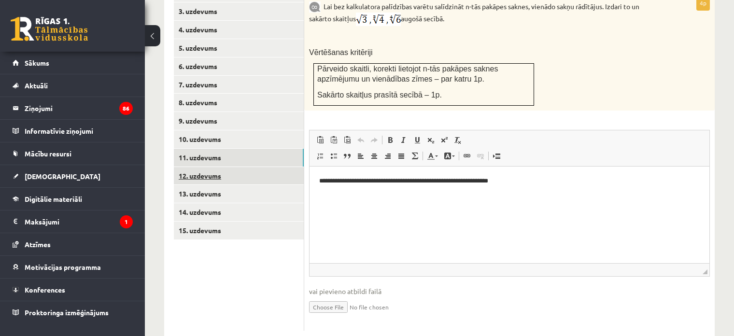
click at [213, 248] on ul "1. uzdevums 2. uzdevums 3. uzdevums 4. uzdevums 5. uzdevums 6. uzdevums 7. uzde…" at bounding box center [239, 148] width 130 height 364
click at [201, 171] on link "12. uzdevums" at bounding box center [239, 176] width 130 height 18
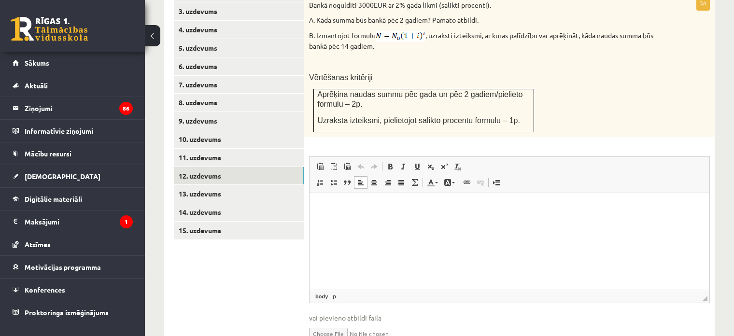
click at [389, 222] on html at bounding box center [509, 207] width 400 height 29
click at [321, 323] on input "file" at bounding box center [509, 333] width 401 height 20
click at [319, 323] on input "file" at bounding box center [509, 333] width 401 height 20
type input "**********"
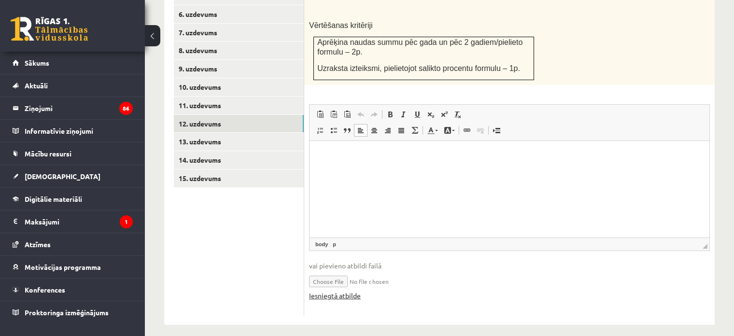
click at [333, 291] on link "Iesniegtā atbilde" at bounding box center [335, 296] width 52 height 10
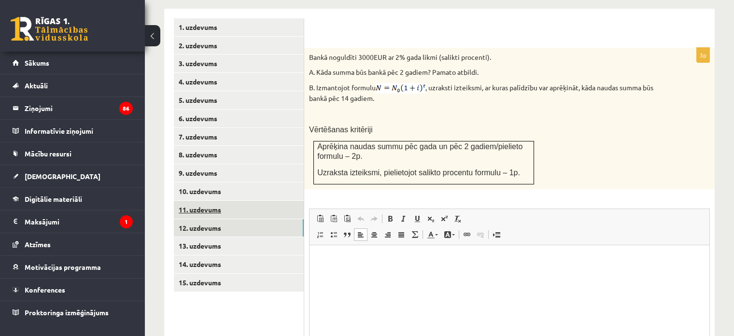
scroll to position [421, 0]
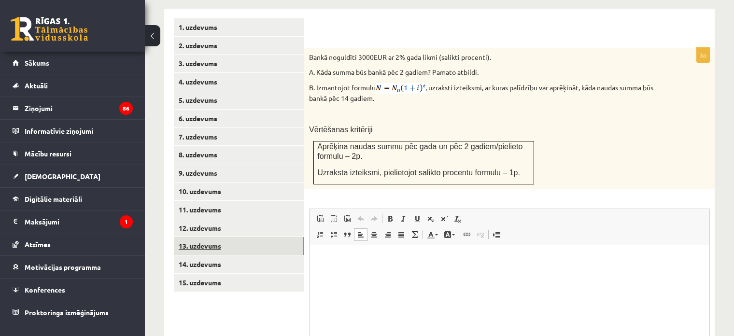
click at [193, 238] on link "13. uzdevums" at bounding box center [239, 246] width 130 height 18
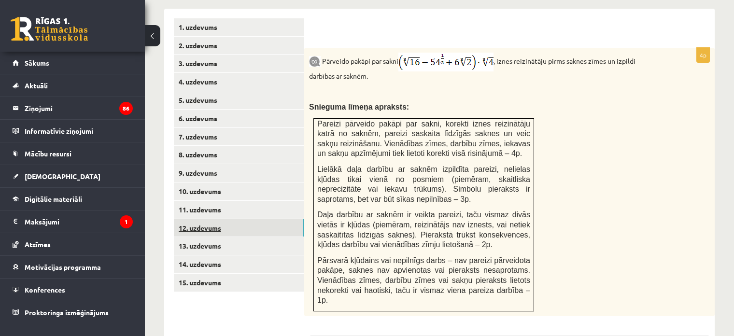
click at [205, 219] on link "12. uzdevums" at bounding box center [239, 228] width 130 height 18
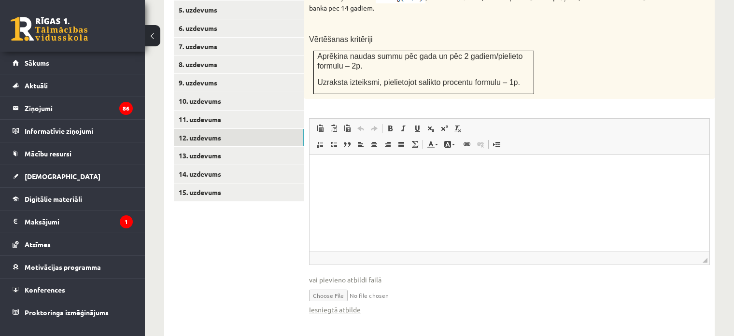
scroll to position [512, 0]
click at [341, 304] on link "Iesniegtā atbilde" at bounding box center [335, 309] width 52 height 10
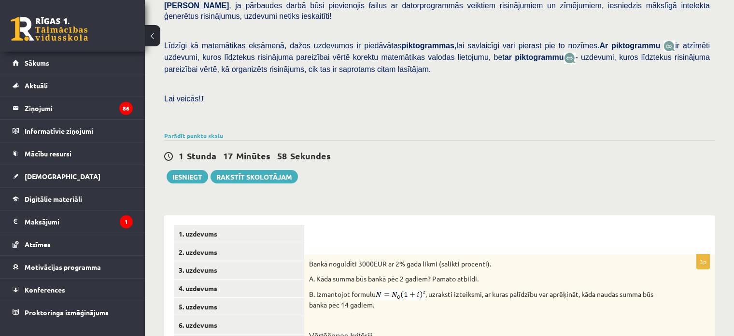
scroll to position [222, 0]
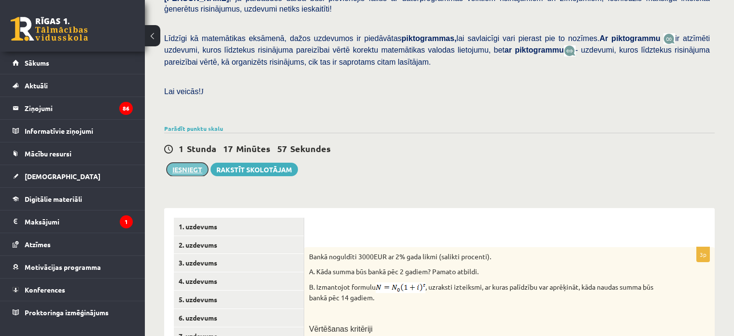
click at [190, 163] on button "Iesniegt" at bounding box center [188, 170] width 42 height 14
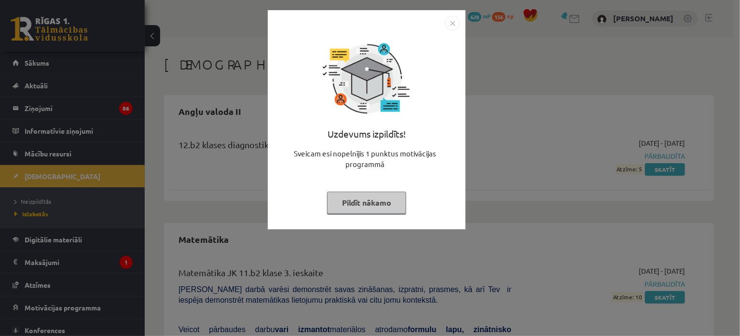
click at [456, 22] on img "Close" at bounding box center [452, 23] width 14 height 14
